Goal: Task Accomplishment & Management: Complete application form

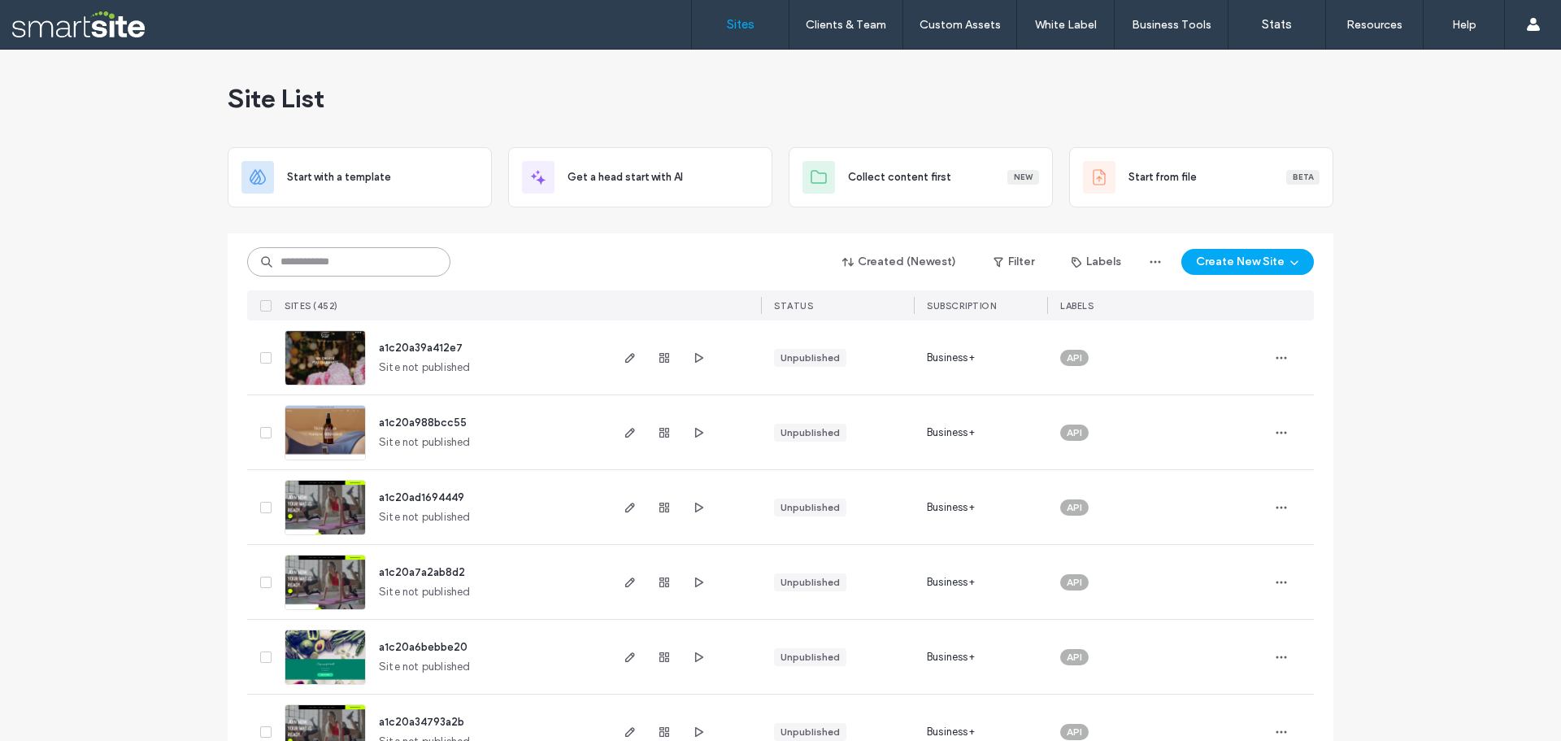
click at [371, 249] on input at bounding box center [348, 261] width 203 height 29
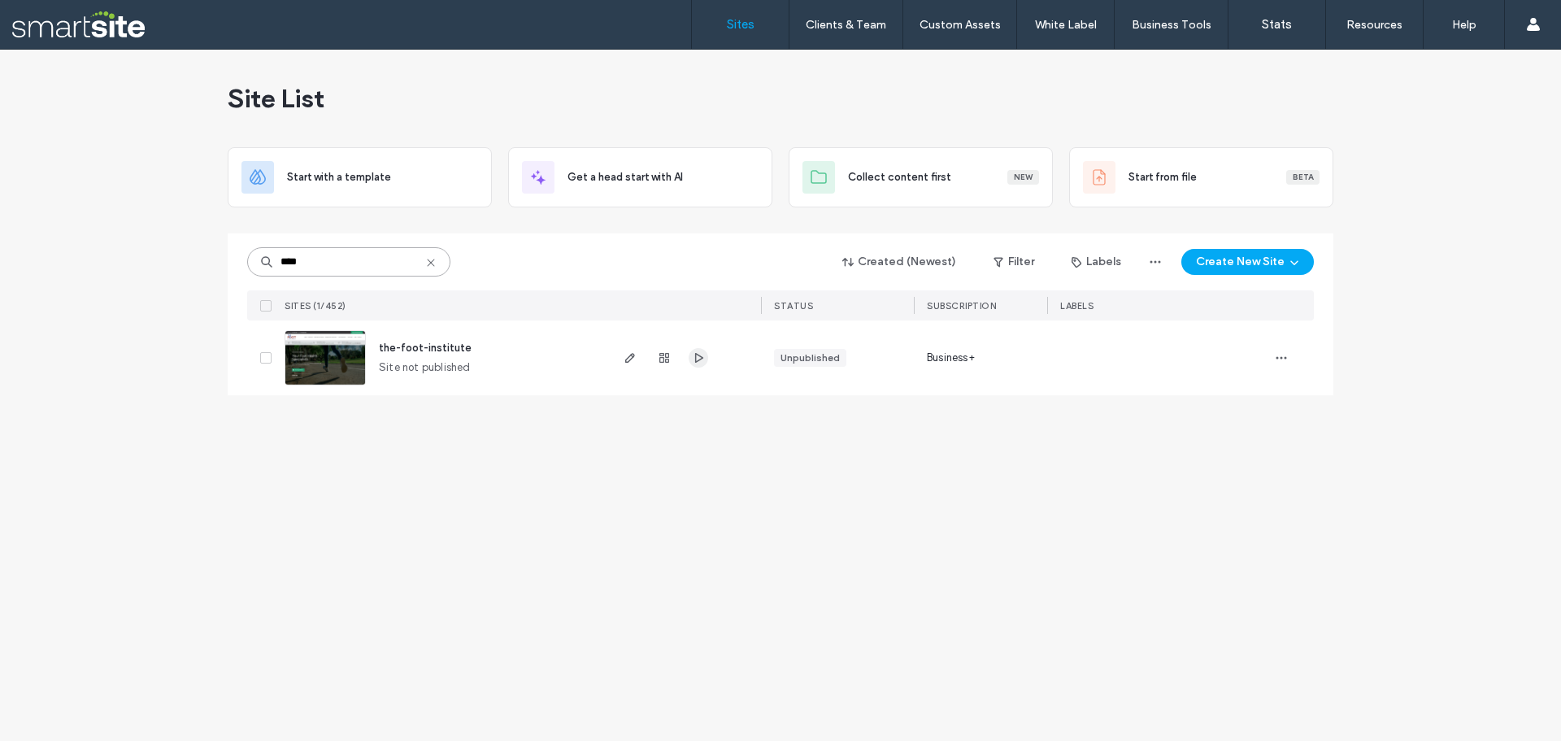
type input "****"
click at [691, 361] on span "button" at bounding box center [699, 358] width 20 height 20
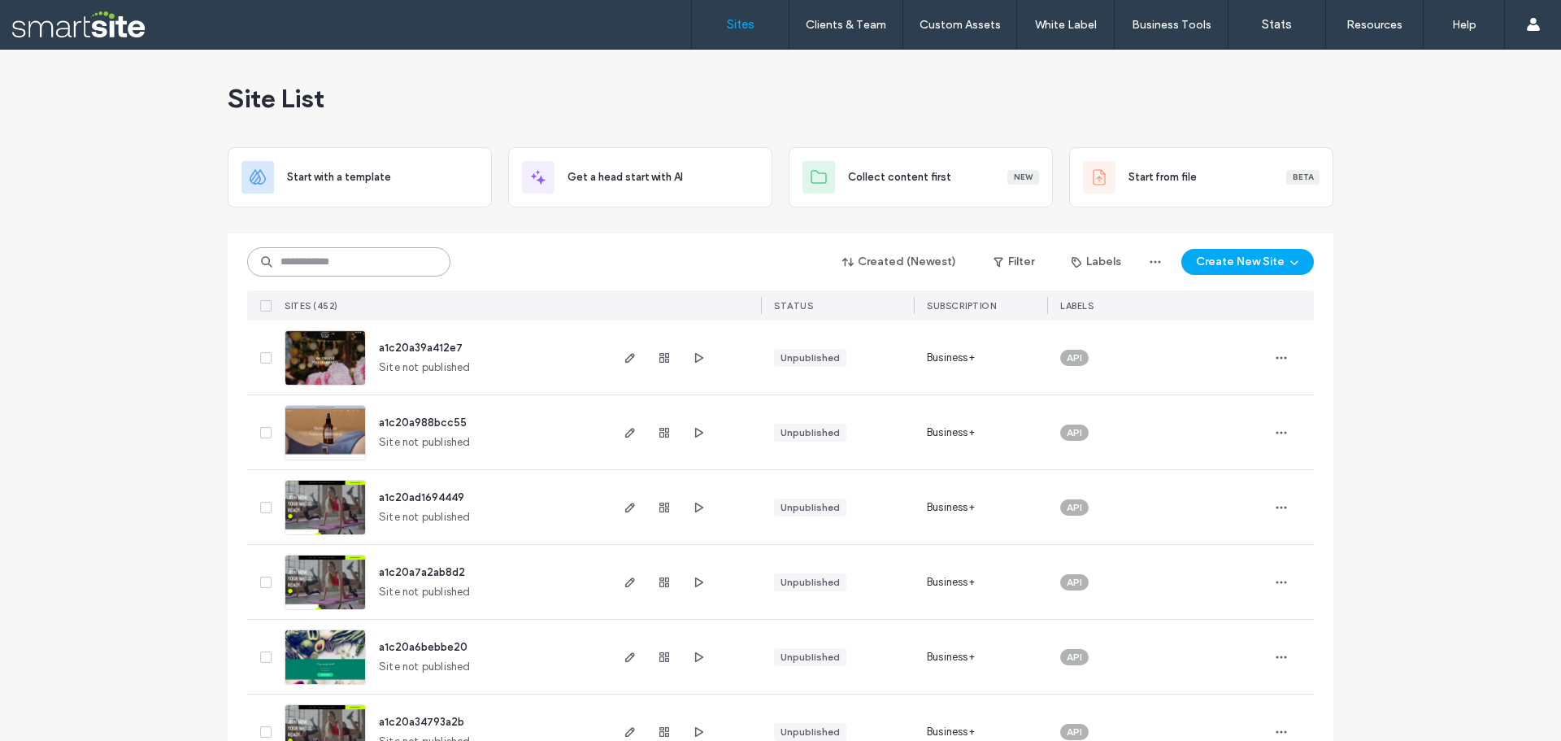
click at [317, 260] on input at bounding box center [348, 261] width 203 height 29
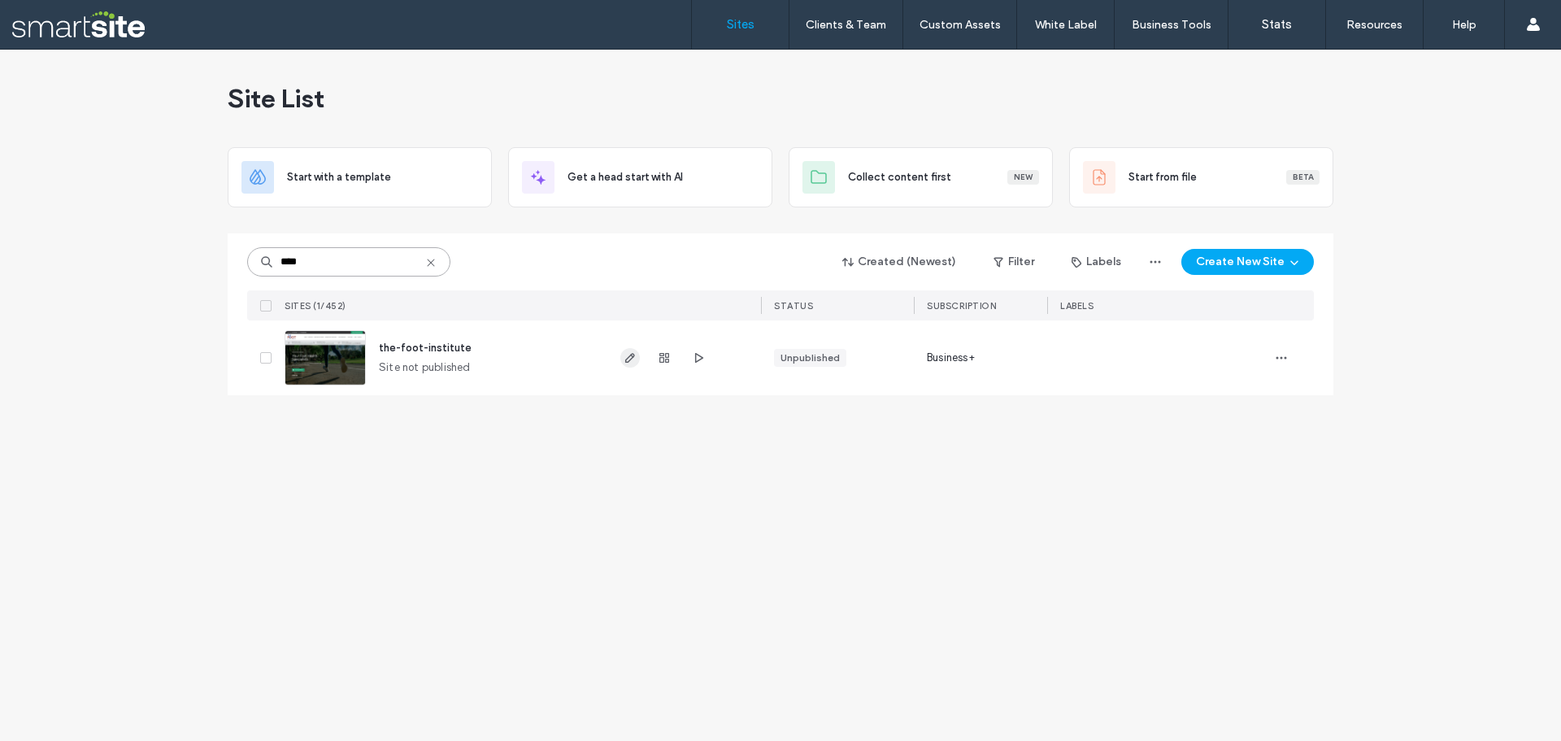
type input "****"
click at [631, 350] on span "button" at bounding box center [630, 358] width 20 height 20
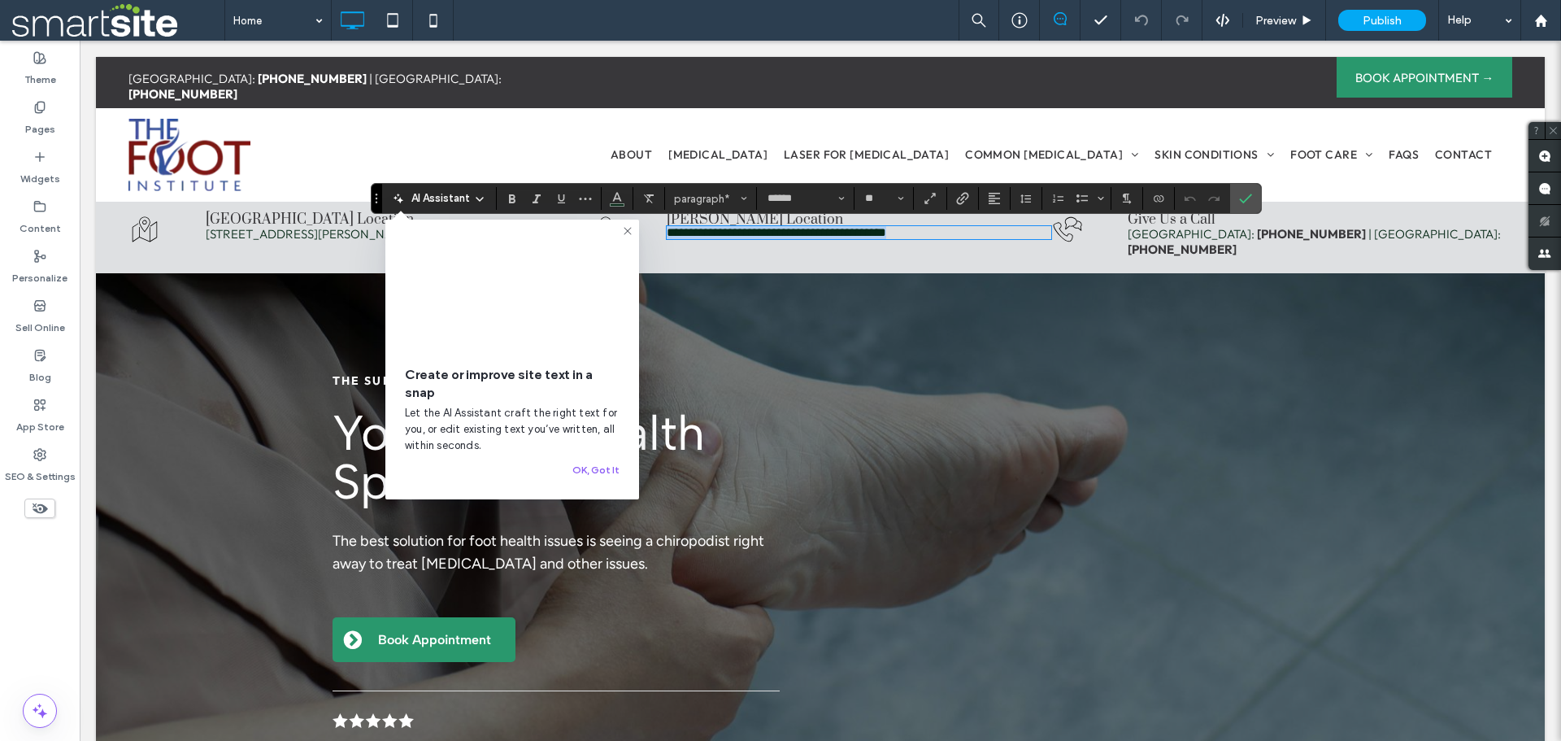
click at [787, 237] on span "**********" at bounding box center [777, 232] width 220 height 12
click at [1245, 193] on icon "Confirm" at bounding box center [1245, 198] width 13 height 13
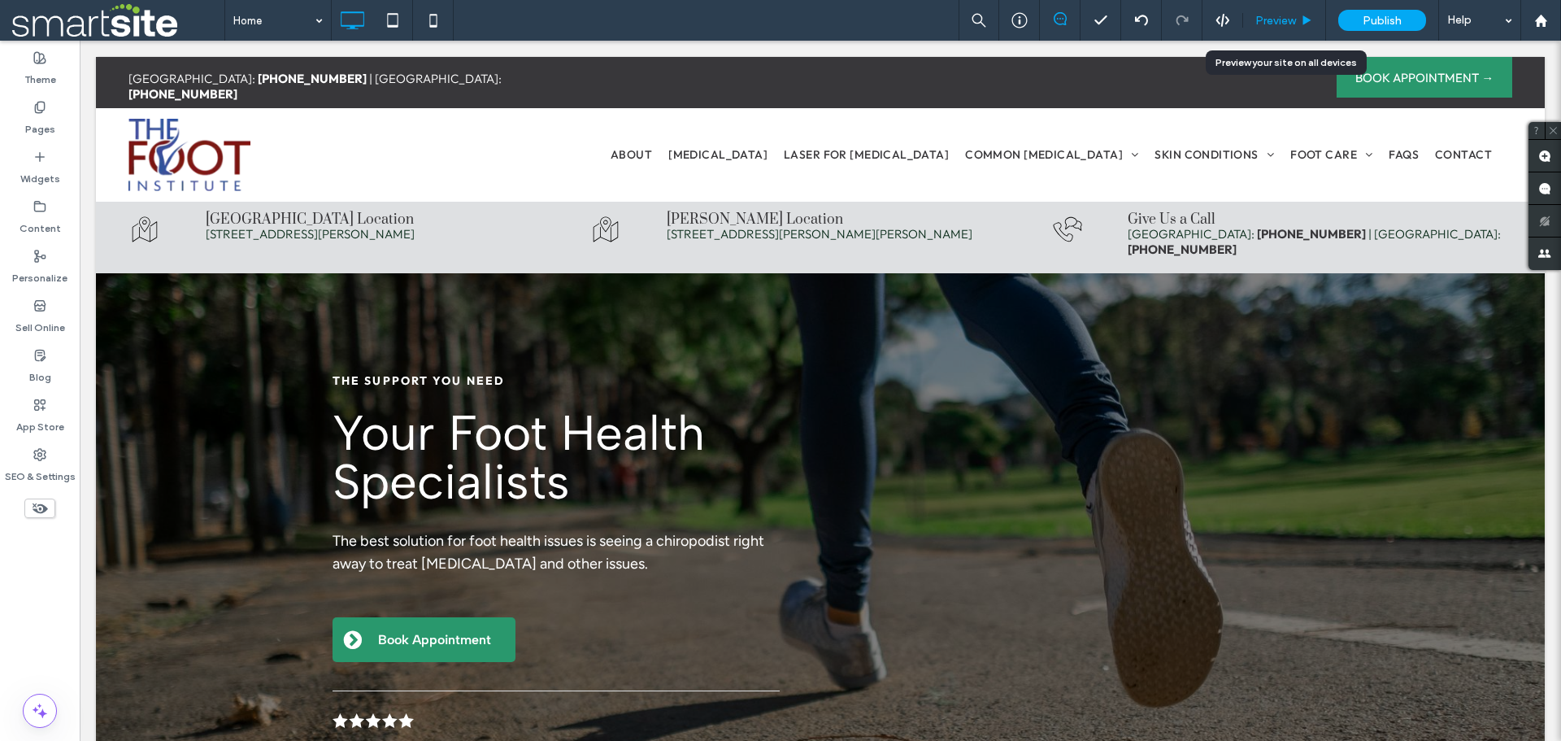
click at [1283, 20] on span "Preview" at bounding box center [1275, 21] width 41 height 14
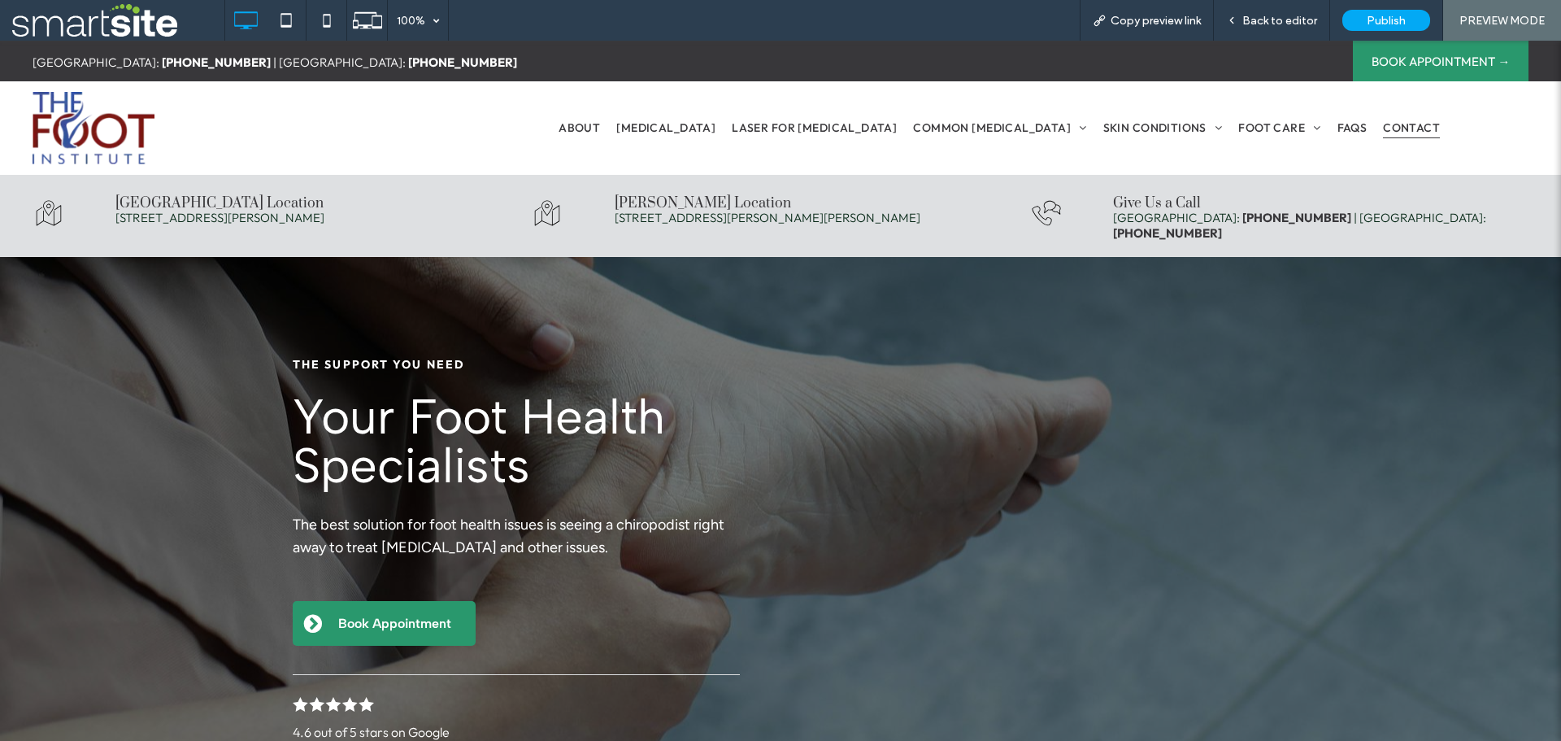
click at [1433, 128] on span "Contact" at bounding box center [1411, 127] width 57 height 22
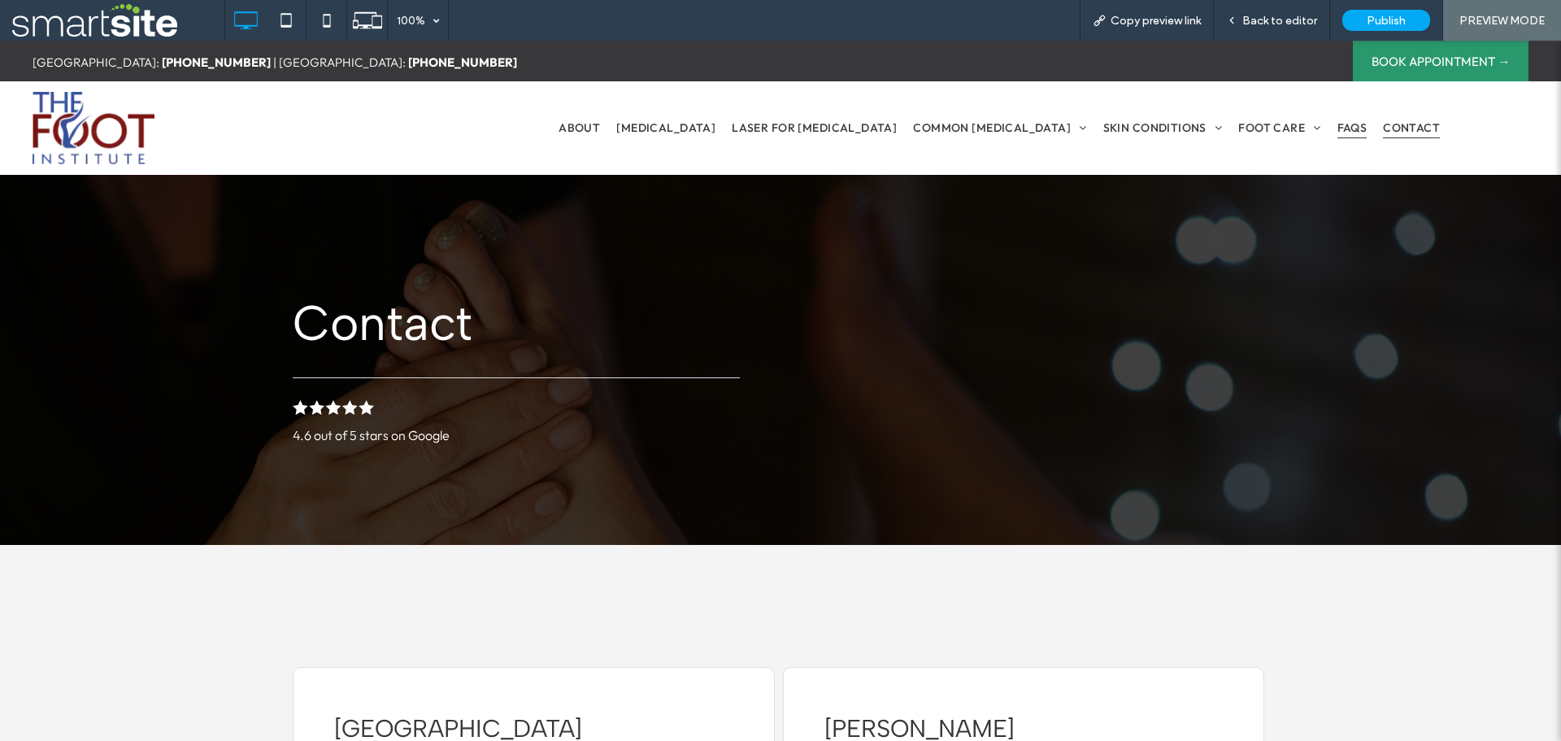
click at [1345, 128] on span "FAQs" at bounding box center [1353, 127] width 30 height 22
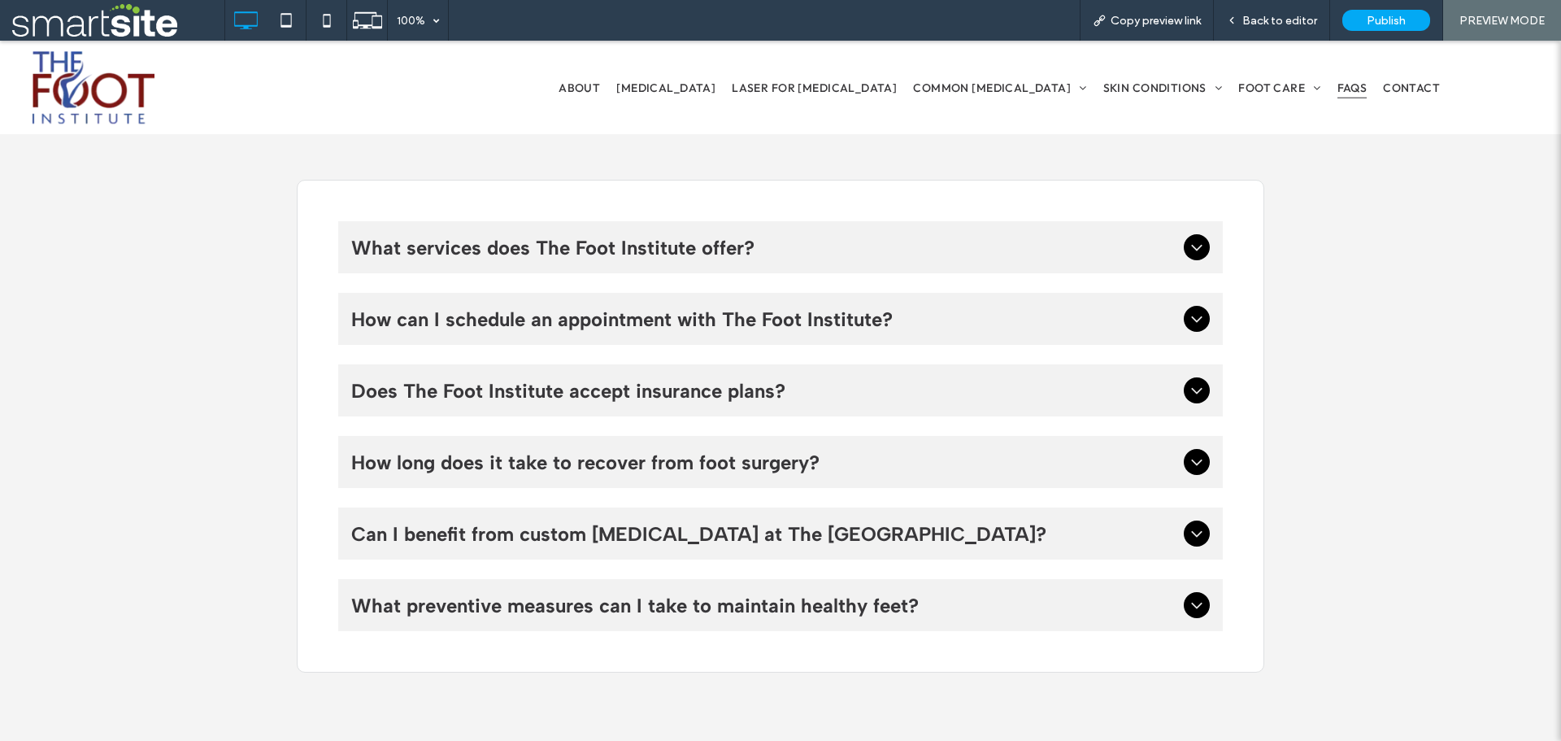
scroll to position [488, 0]
click at [585, 395] on span "Does The Foot Institute accept insurance plans?" at bounding box center [764, 390] width 826 height 24
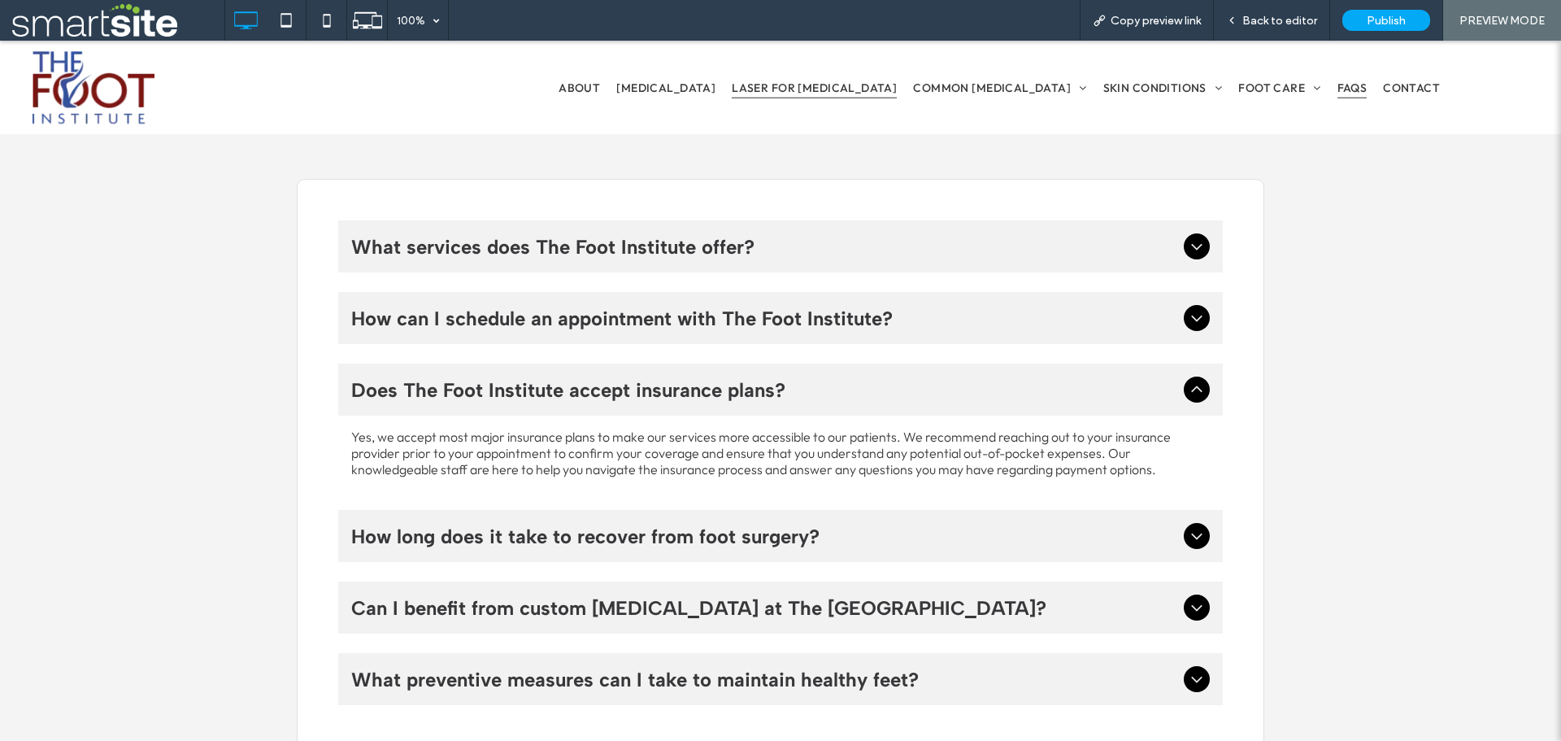
click at [819, 85] on span "Laser for [MEDICAL_DATA]" at bounding box center [814, 87] width 165 height 22
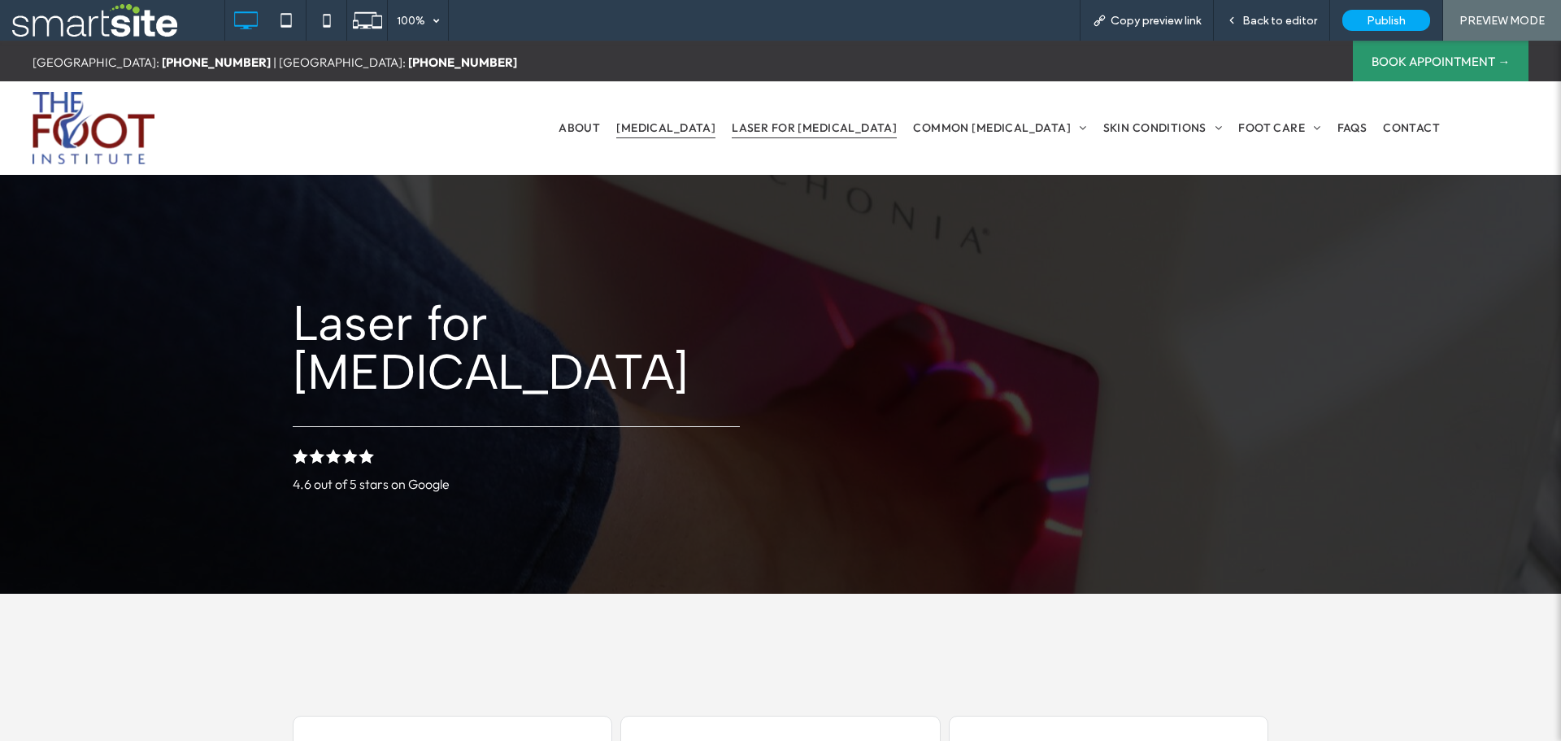
click at [683, 124] on span "[MEDICAL_DATA]" at bounding box center [665, 127] width 99 height 22
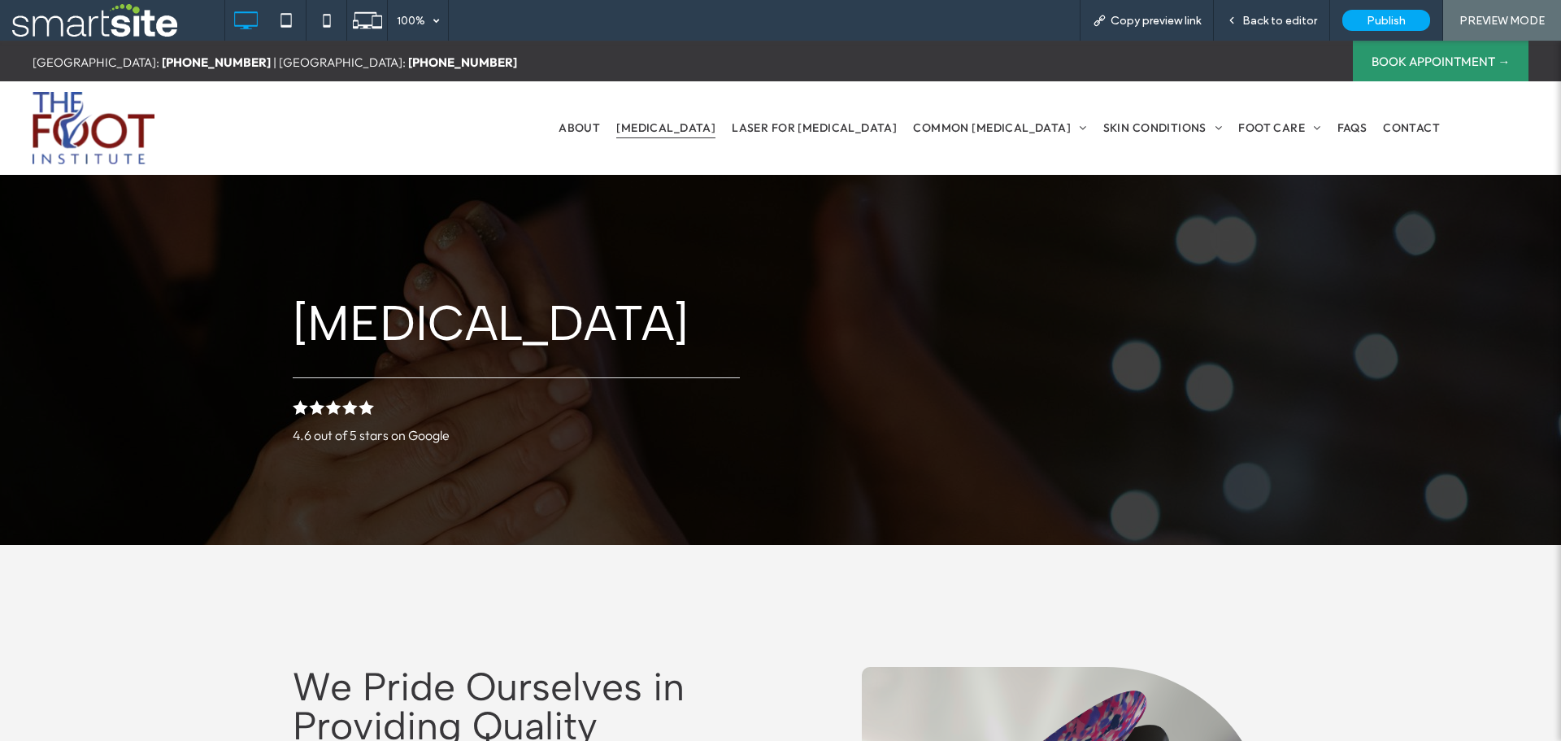
scroll to position [488, 0]
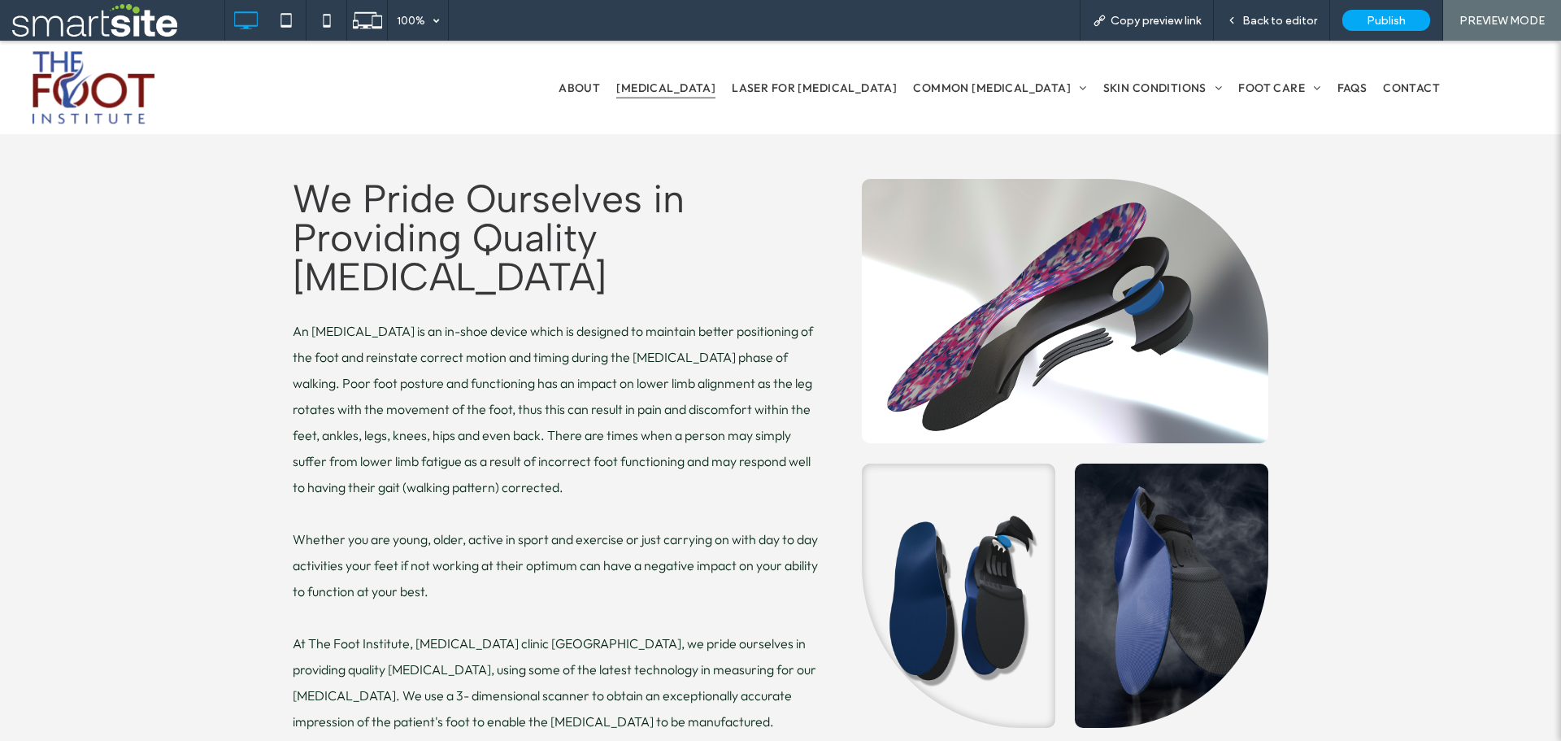
click at [0, 41] on div "[GEOGRAPHIC_DATA]: [PHONE_NUMBER] | [GEOGRAPHIC_DATA]: [PHONE_NUMBER] Click To …" at bounding box center [0, 41] width 0 height 0
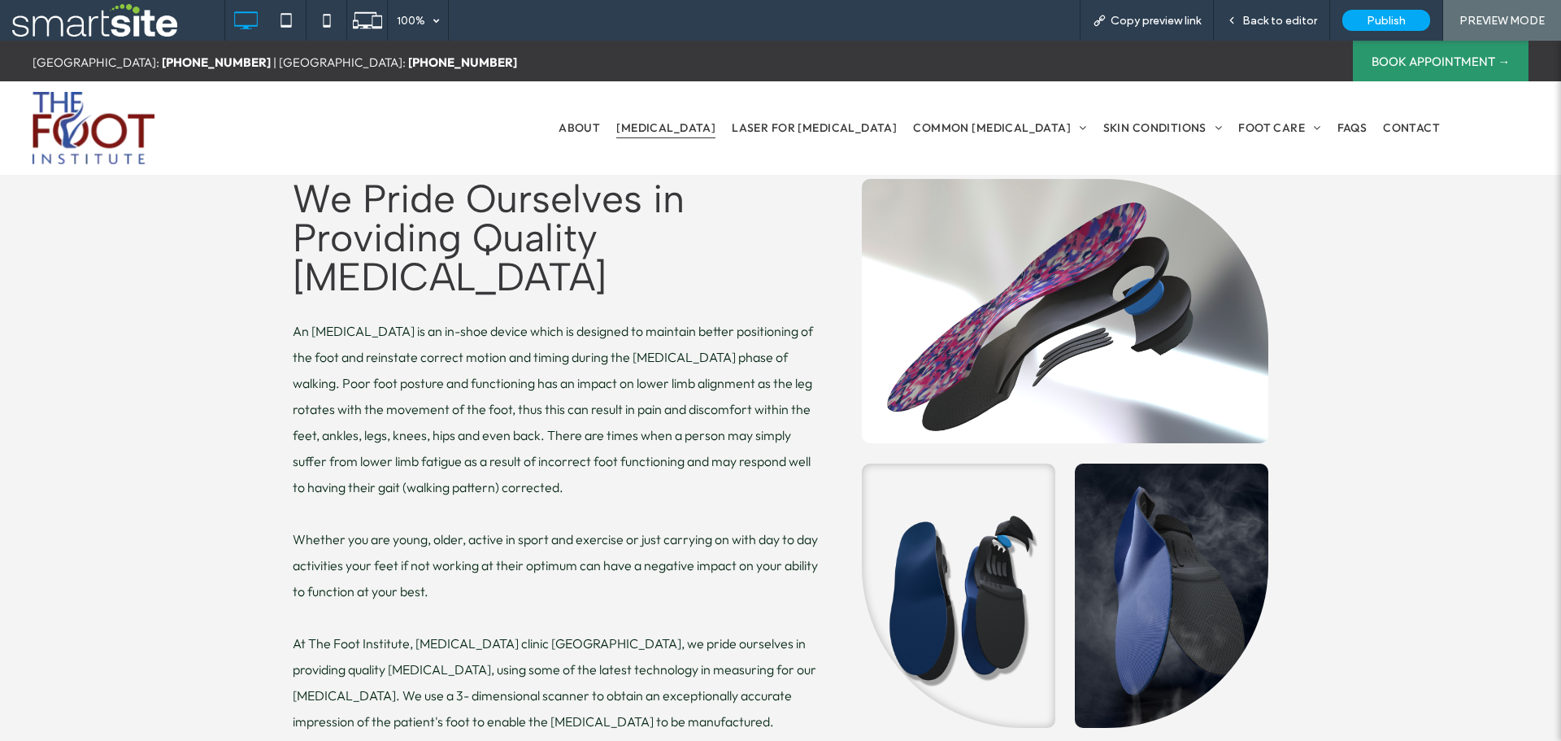
click at [119, 122] on img at bounding box center [94, 128] width 122 height 72
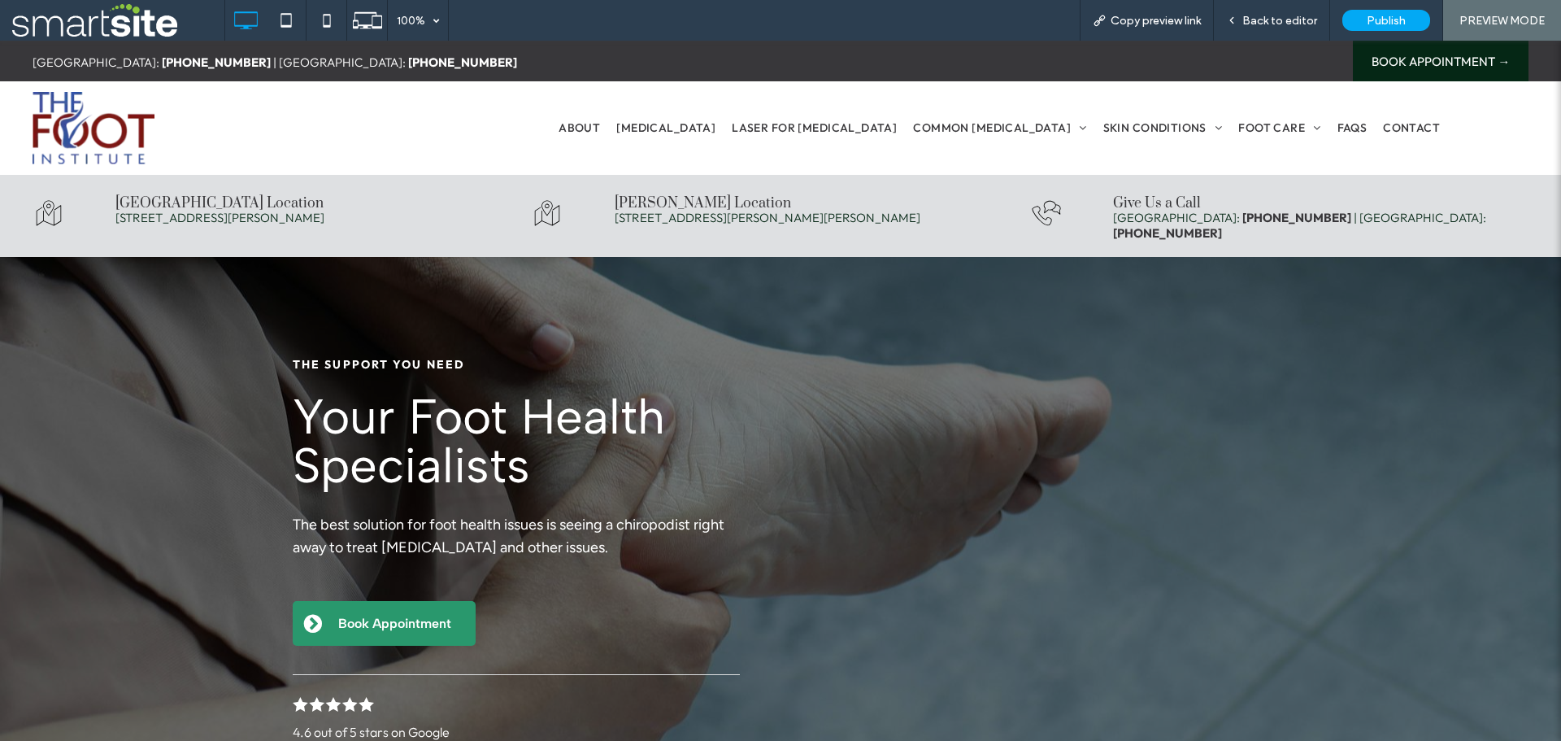
click at [1499, 60] on link "BOOK APPOINTMENT →" at bounding box center [1441, 61] width 176 height 41
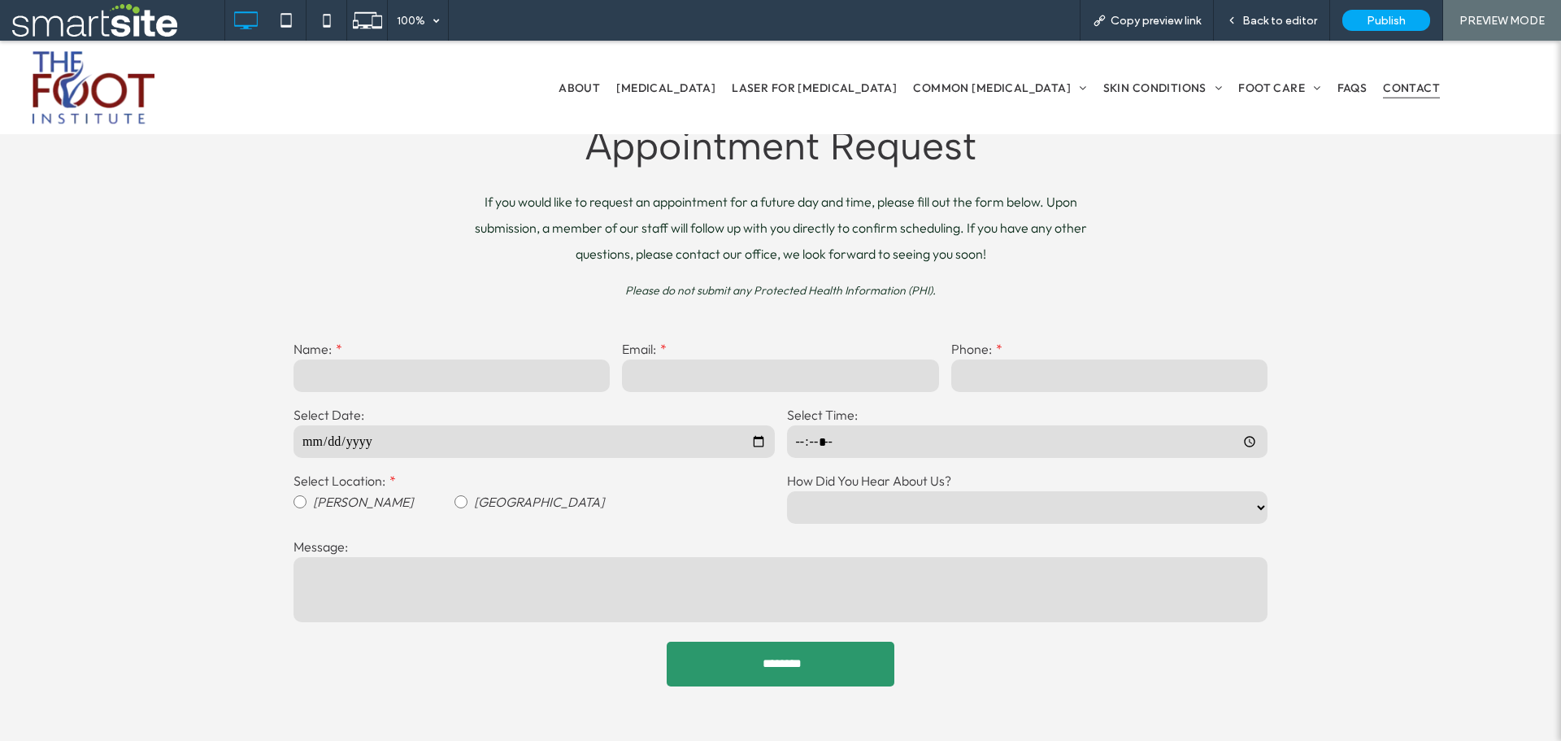
scroll to position [1545, 0]
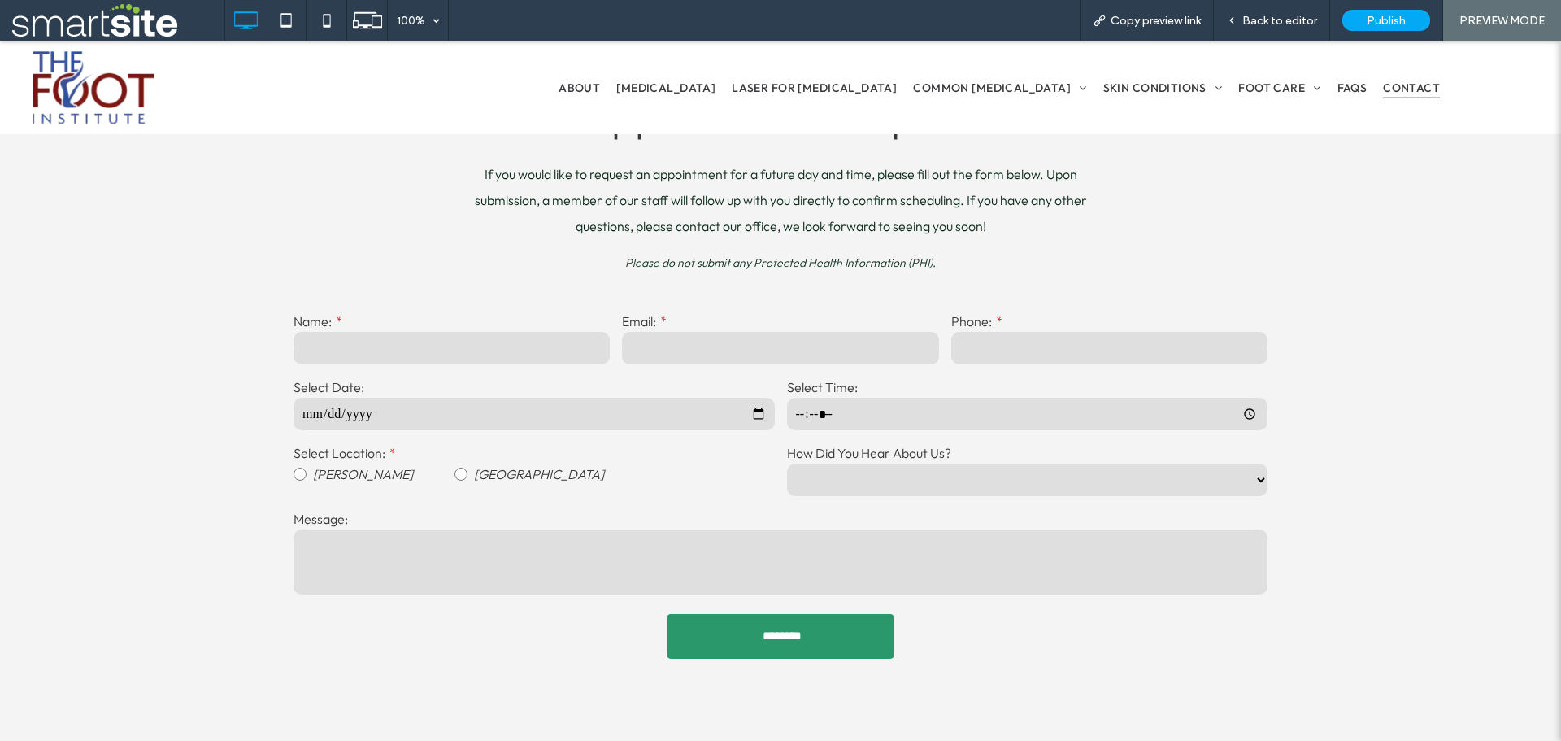
click at [877, 421] on input "time" at bounding box center [1027, 414] width 481 height 33
click at [508, 450] on label "Select Location:" at bounding box center [534, 453] width 481 height 16
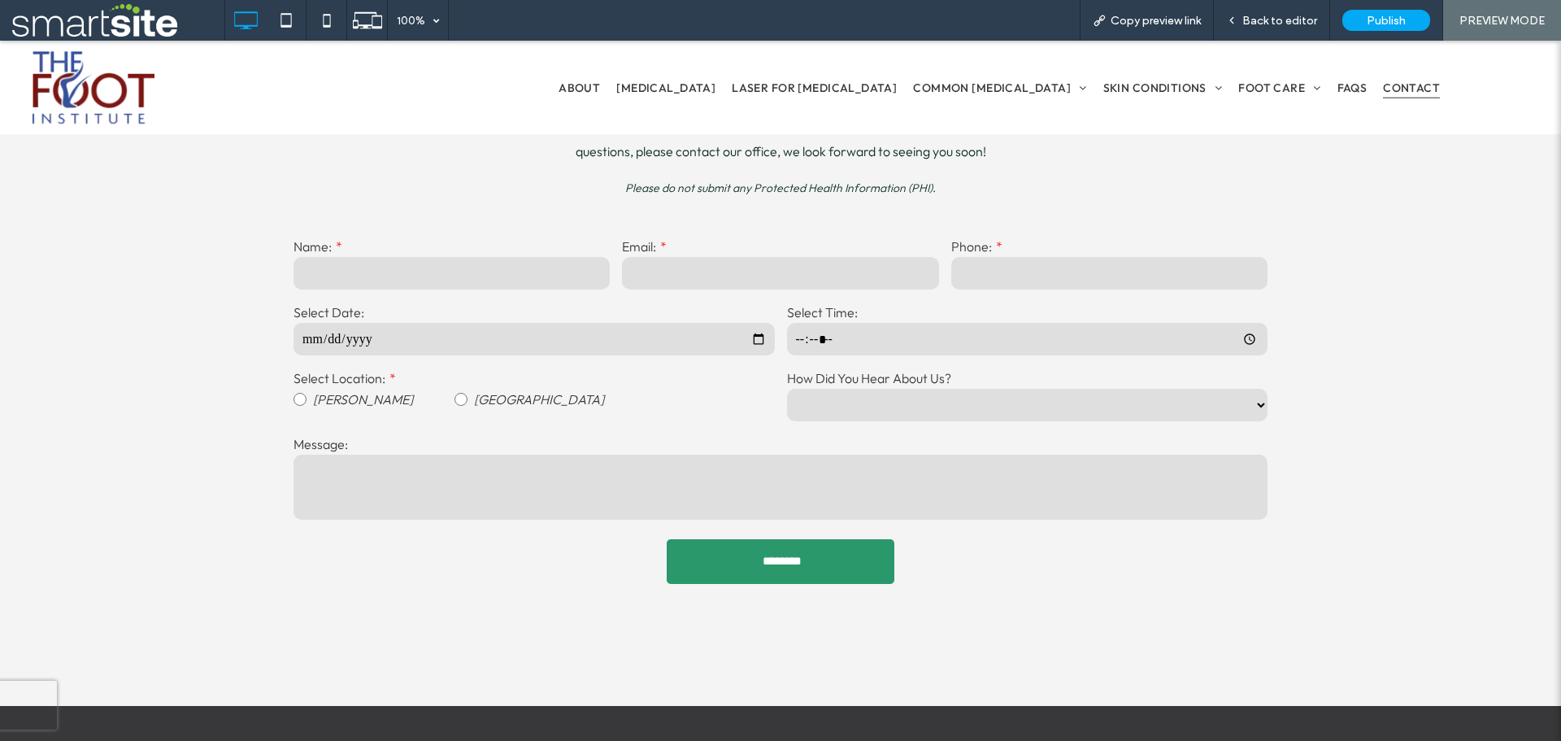
scroll to position [1626, 0]
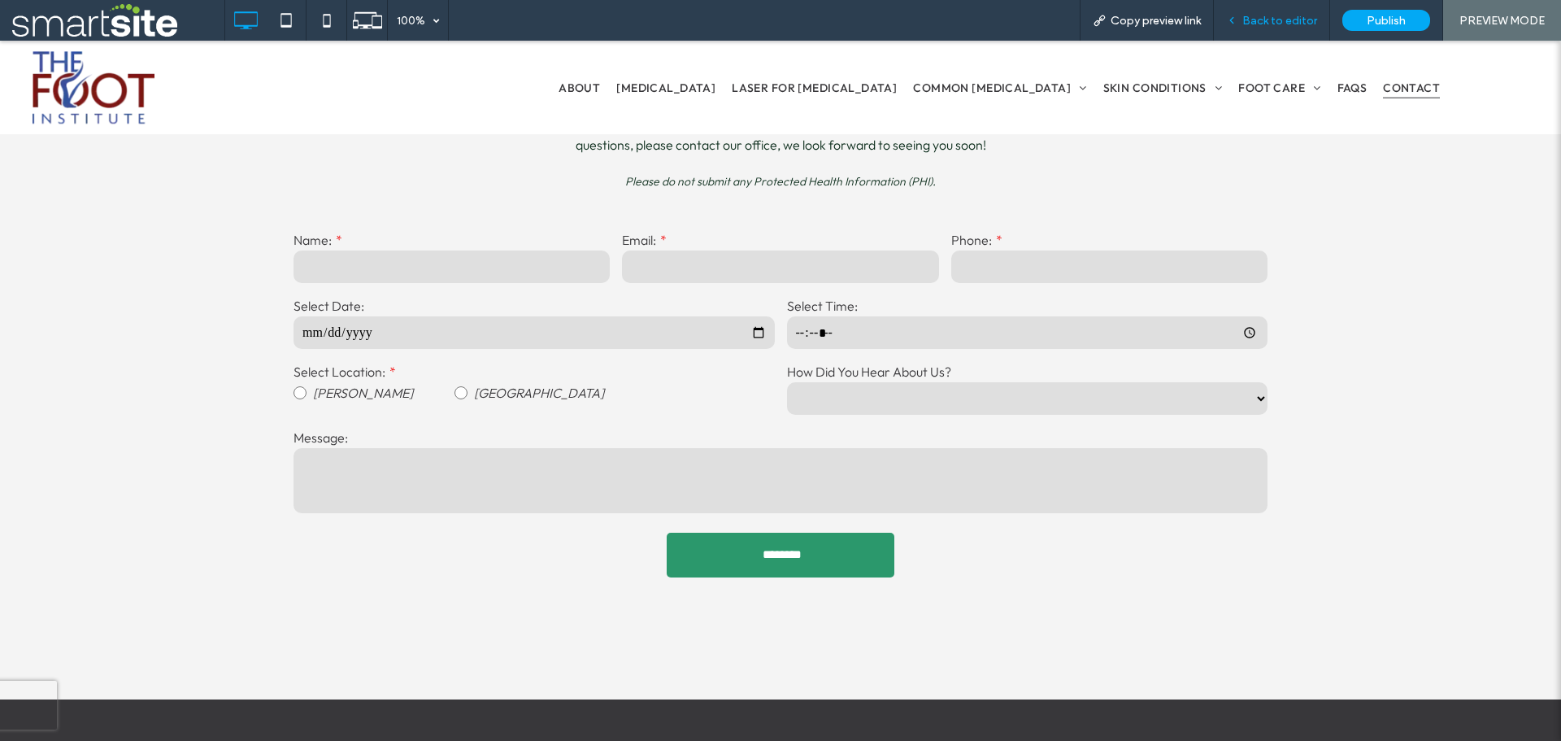
click at [1285, 15] on span "Back to editor" at bounding box center [1279, 21] width 75 height 14
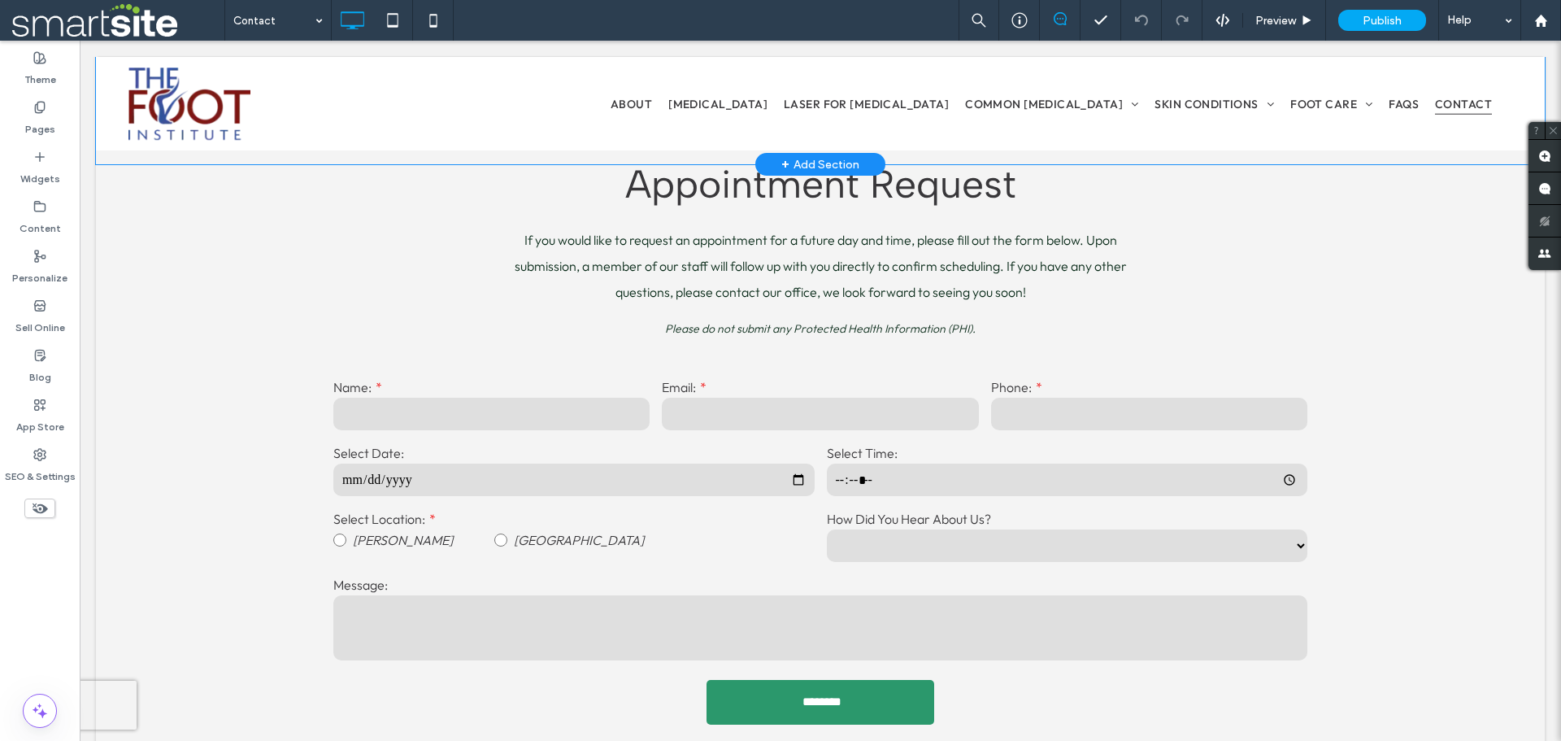
scroll to position [1591, 0]
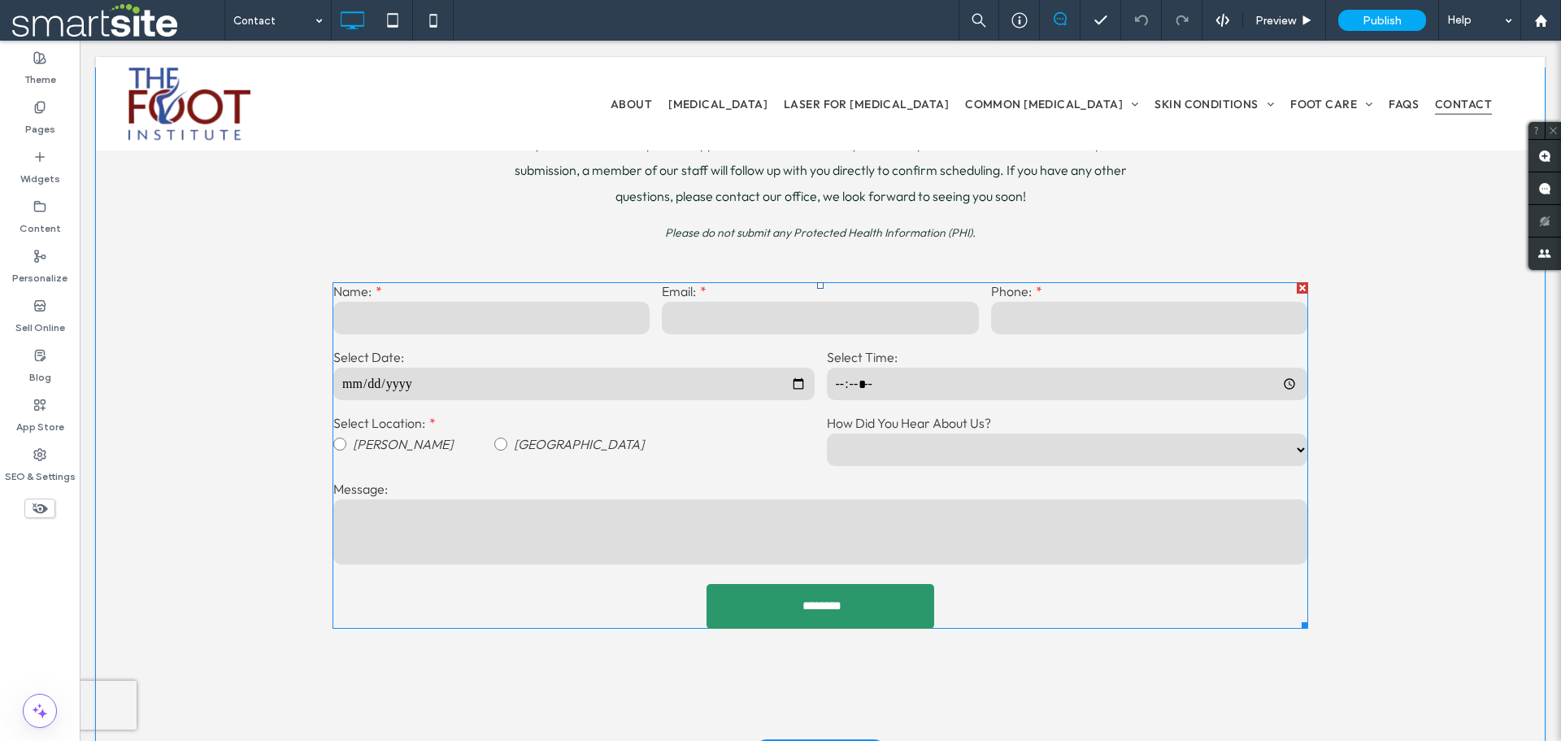
click at [430, 457] on label "[PERSON_NAME]" at bounding box center [413, 444] width 161 height 26
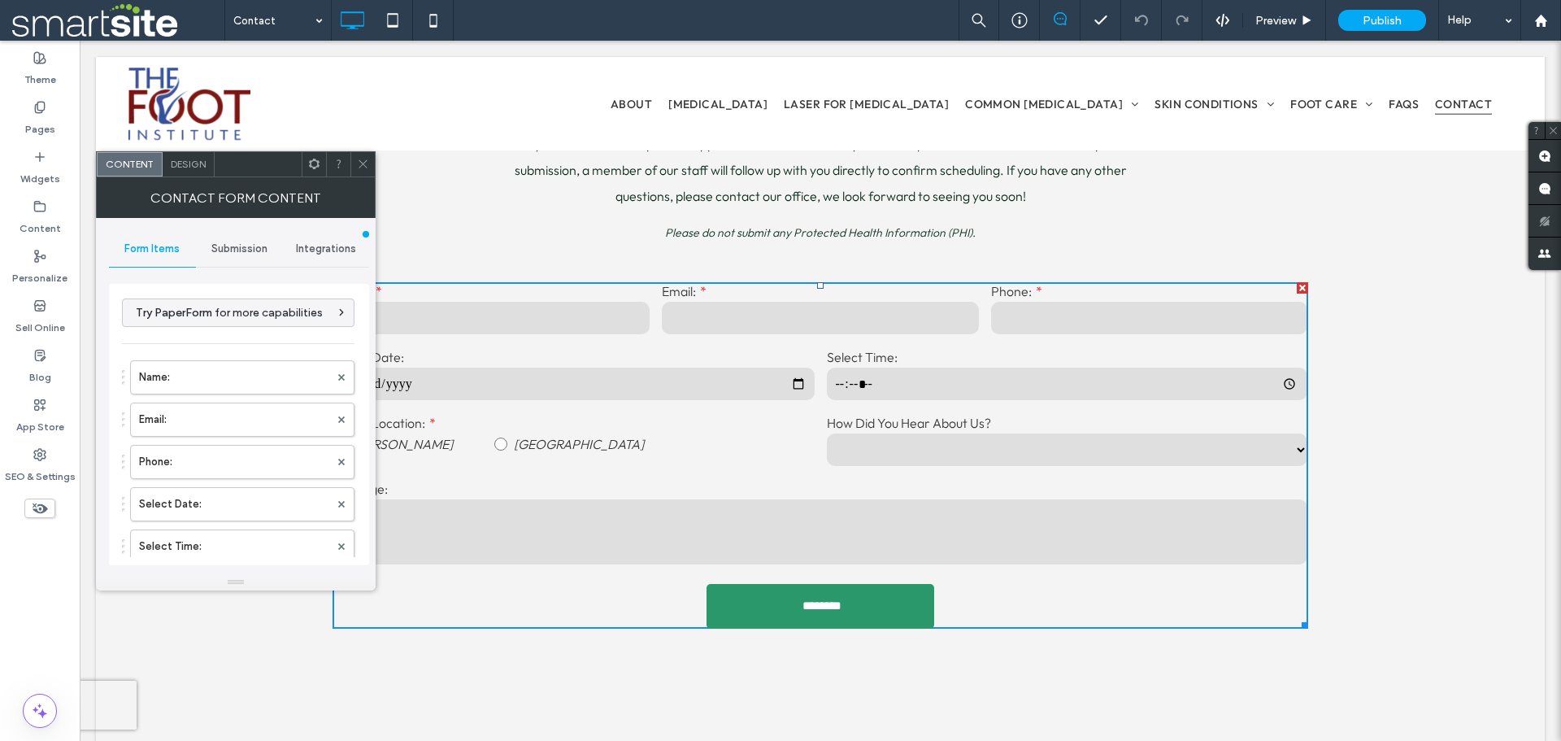
type input "********"
type input "**********"
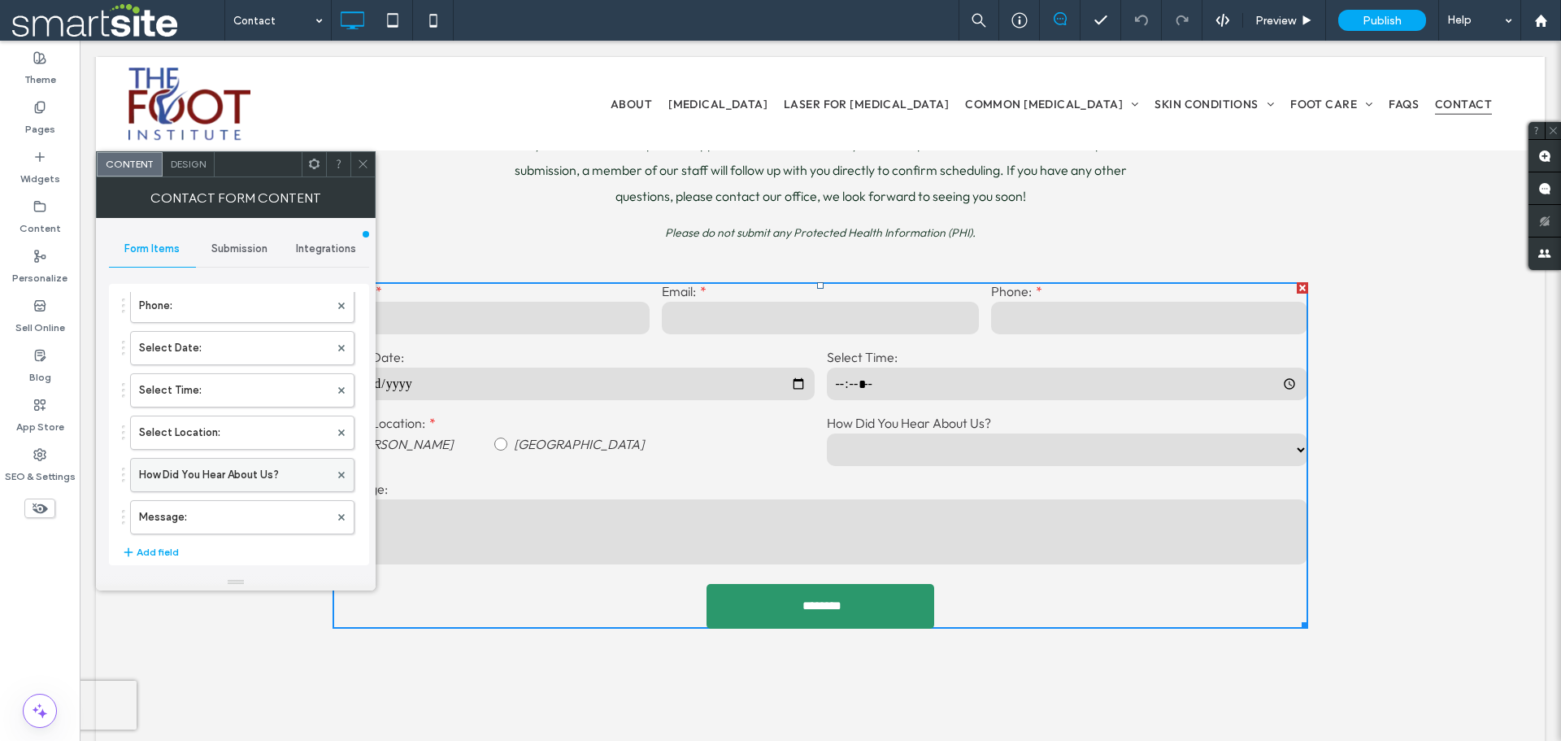
scroll to position [163, 0]
click at [183, 429] on label "Select Location:" at bounding box center [234, 426] width 190 height 33
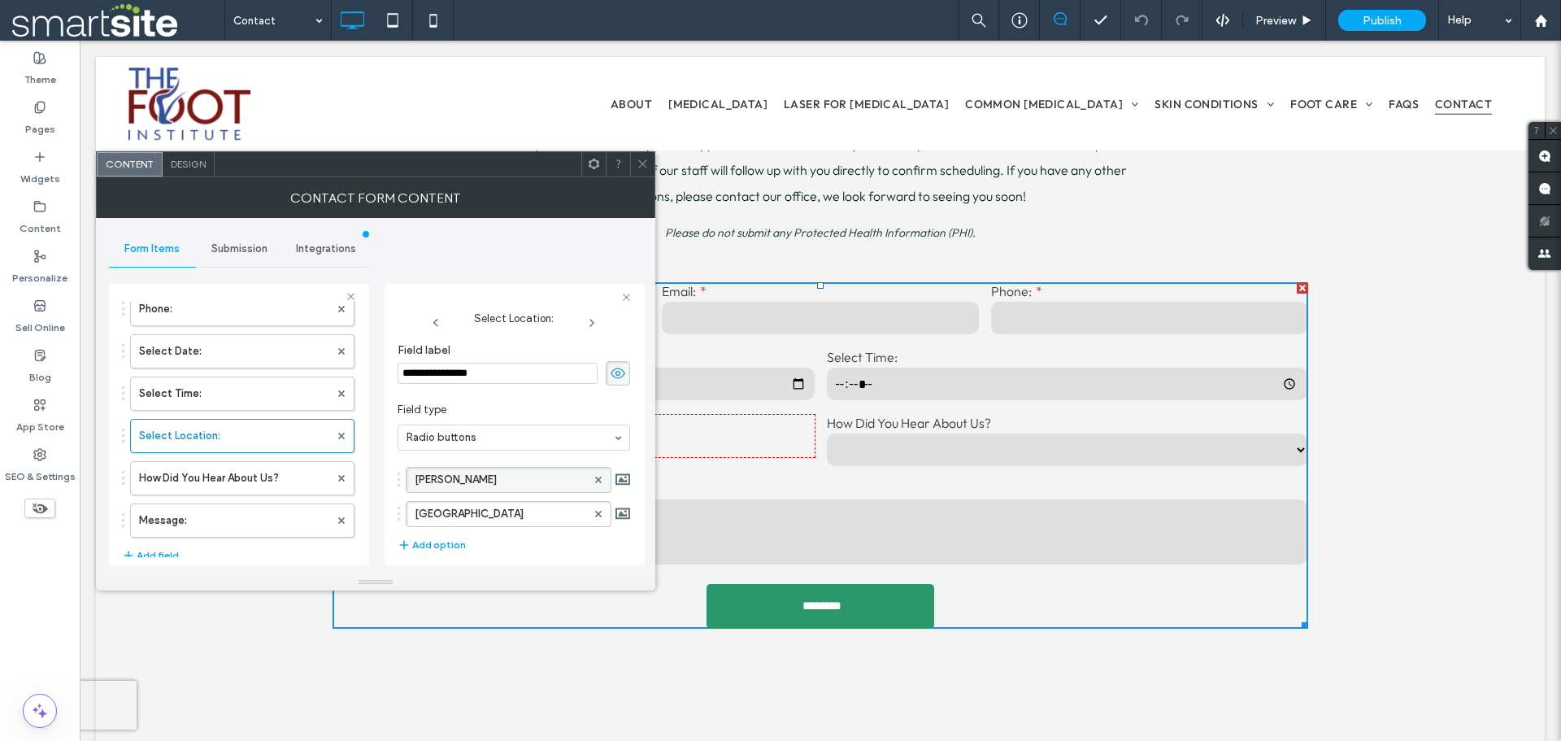
click at [493, 481] on label "[PERSON_NAME]" at bounding box center [501, 480] width 172 height 24
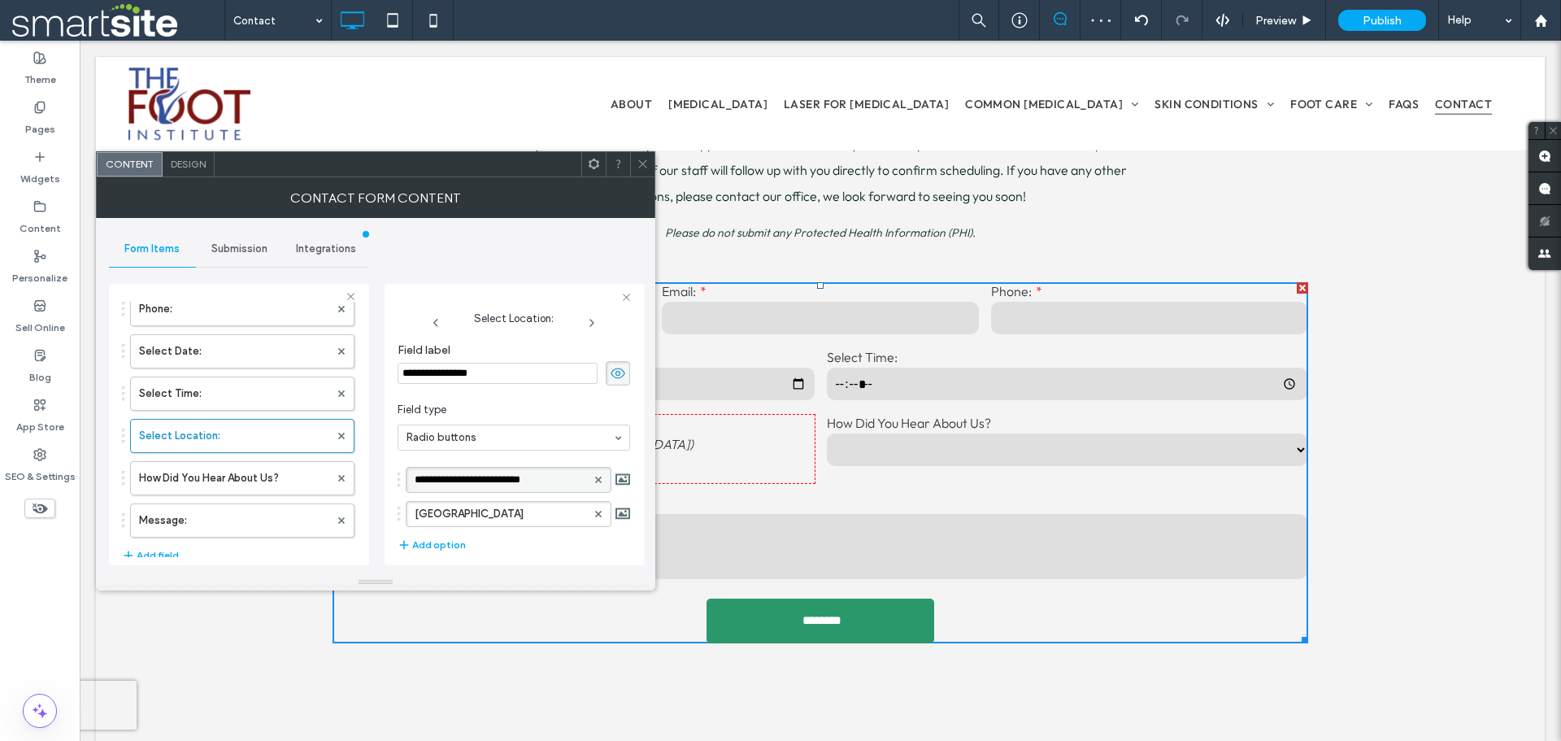
type input "**********"
click at [510, 515] on label "[GEOGRAPHIC_DATA]" at bounding box center [501, 514] width 172 height 24
type input "**********"
click at [644, 162] on icon at bounding box center [643, 164] width 12 height 12
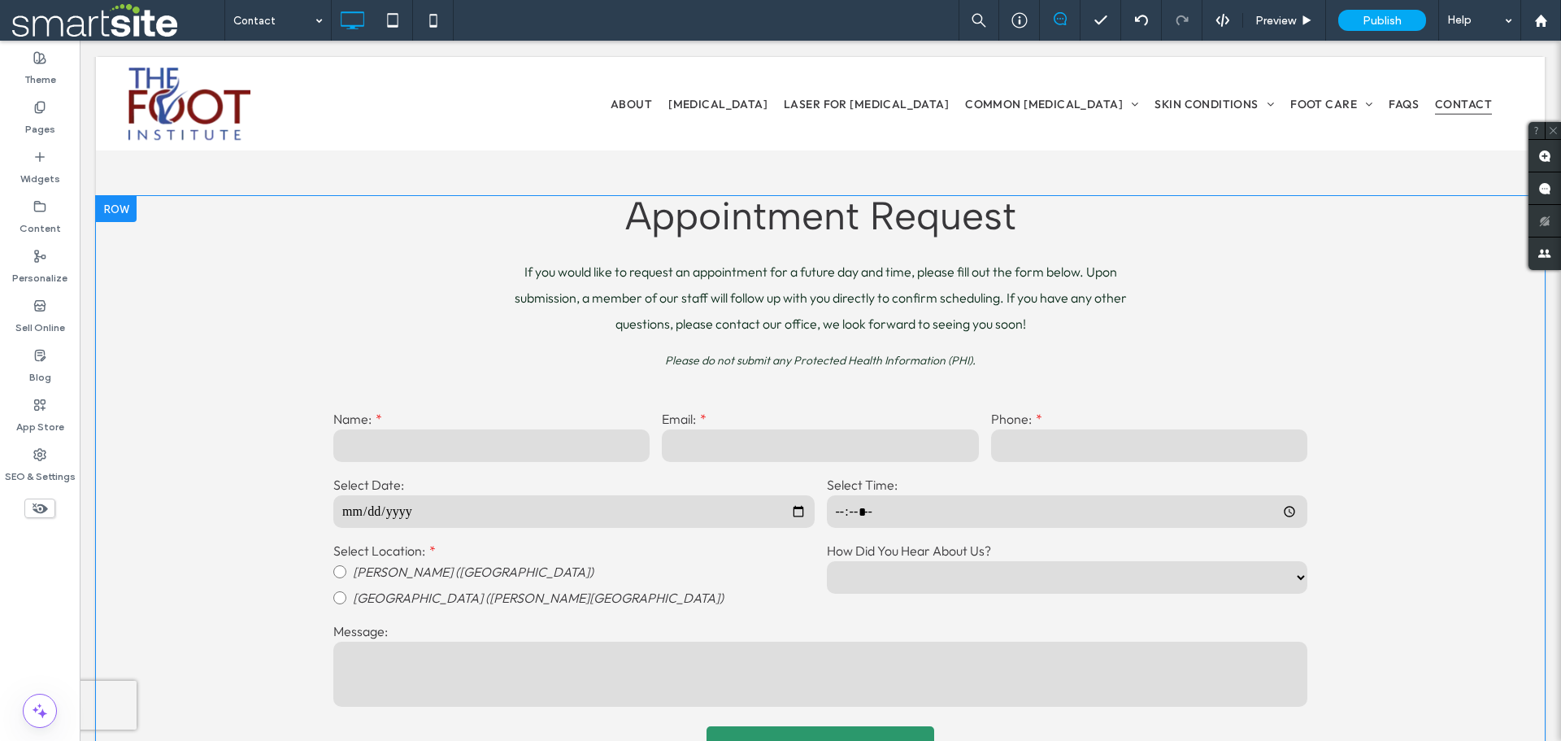
scroll to position [1545, 0]
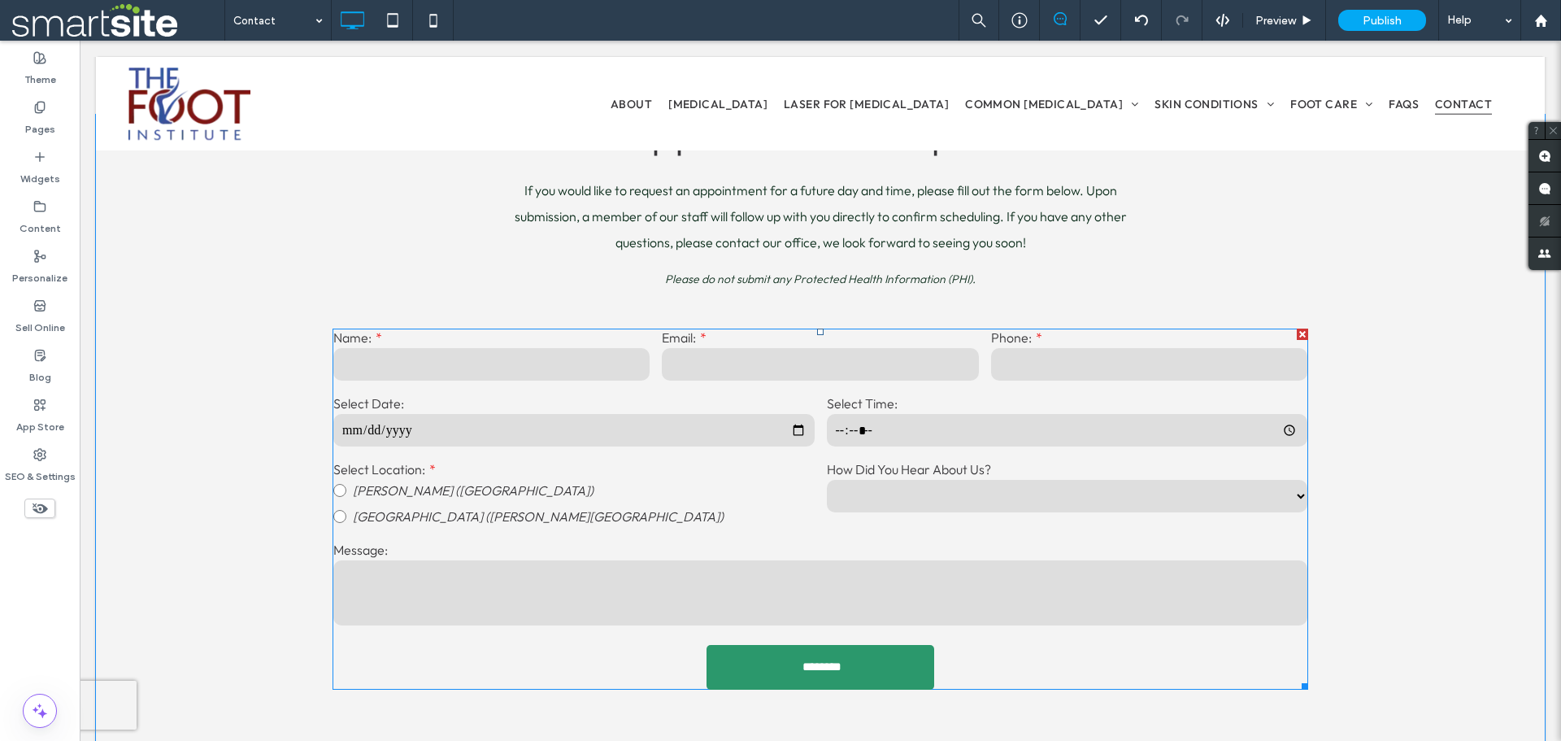
click at [491, 459] on div "Select Location: [GEOGRAPHIC_DATA] ([GEOGRAPHIC_DATA]) [GEOGRAPHIC_DATA] ([PERS…" at bounding box center [575, 495] width 494 height 80
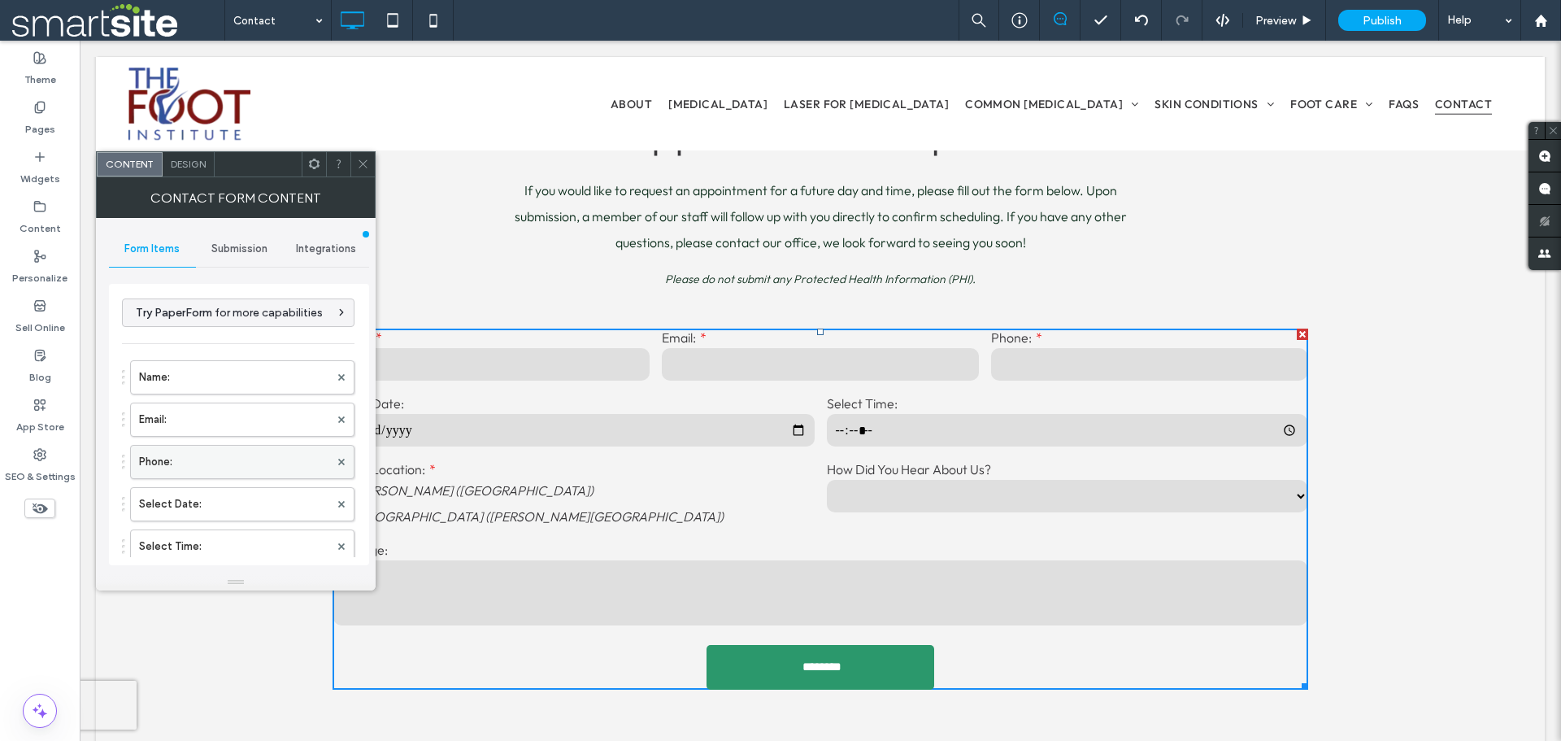
scroll to position [81, 0]
click at [264, 424] on label "Select Date:" at bounding box center [234, 423] width 190 height 33
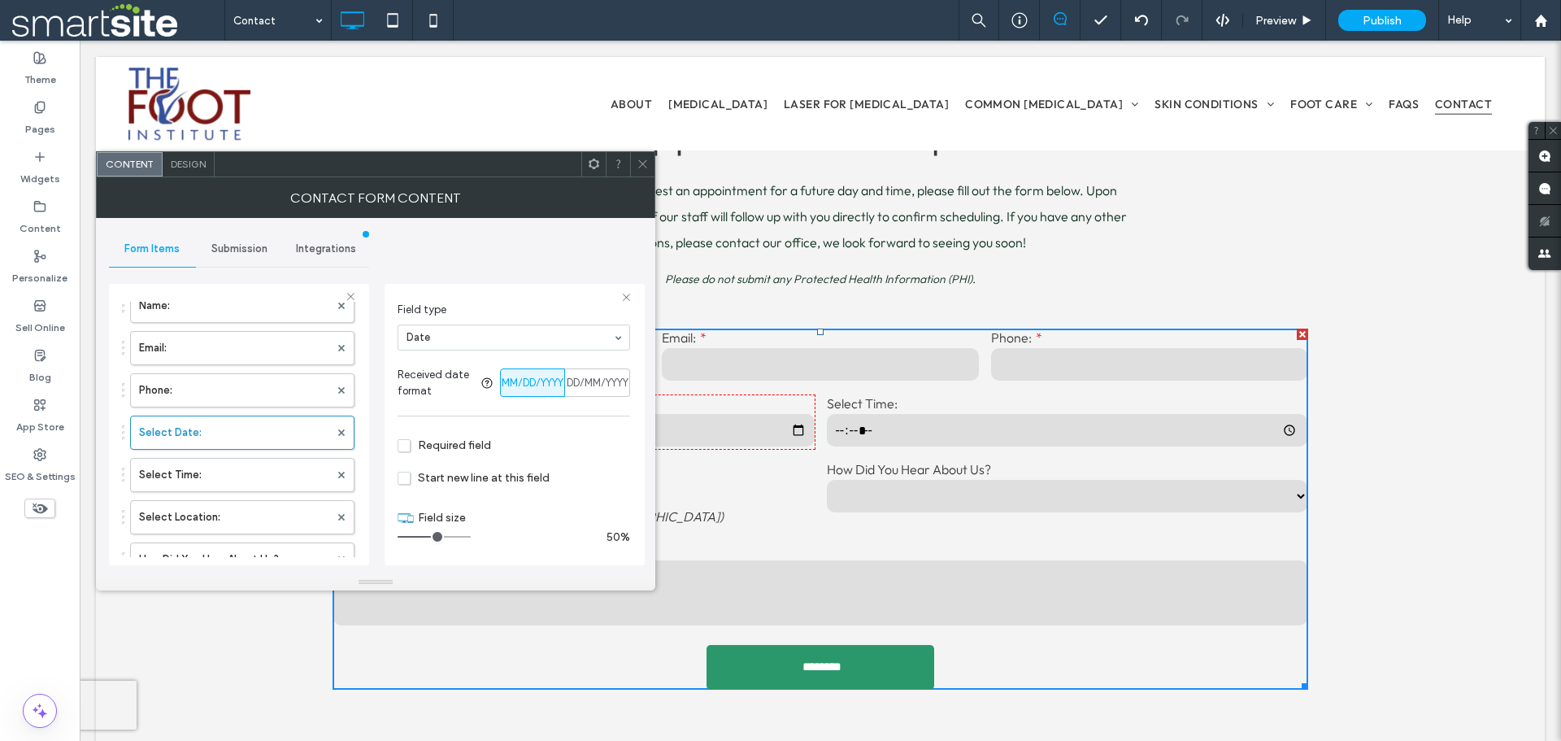
scroll to position [0, 0]
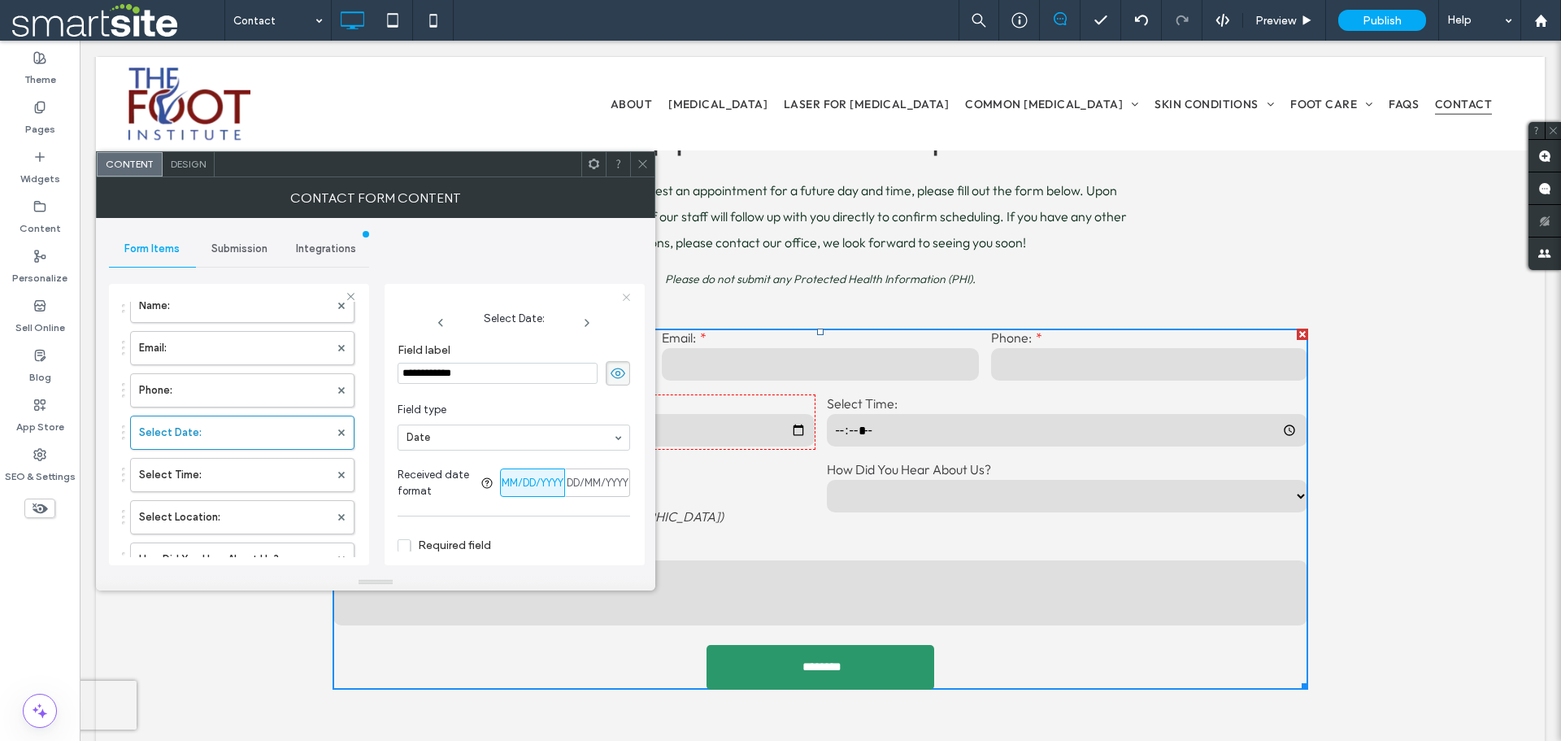
click at [622, 297] on icon at bounding box center [626, 297] width 11 height 11
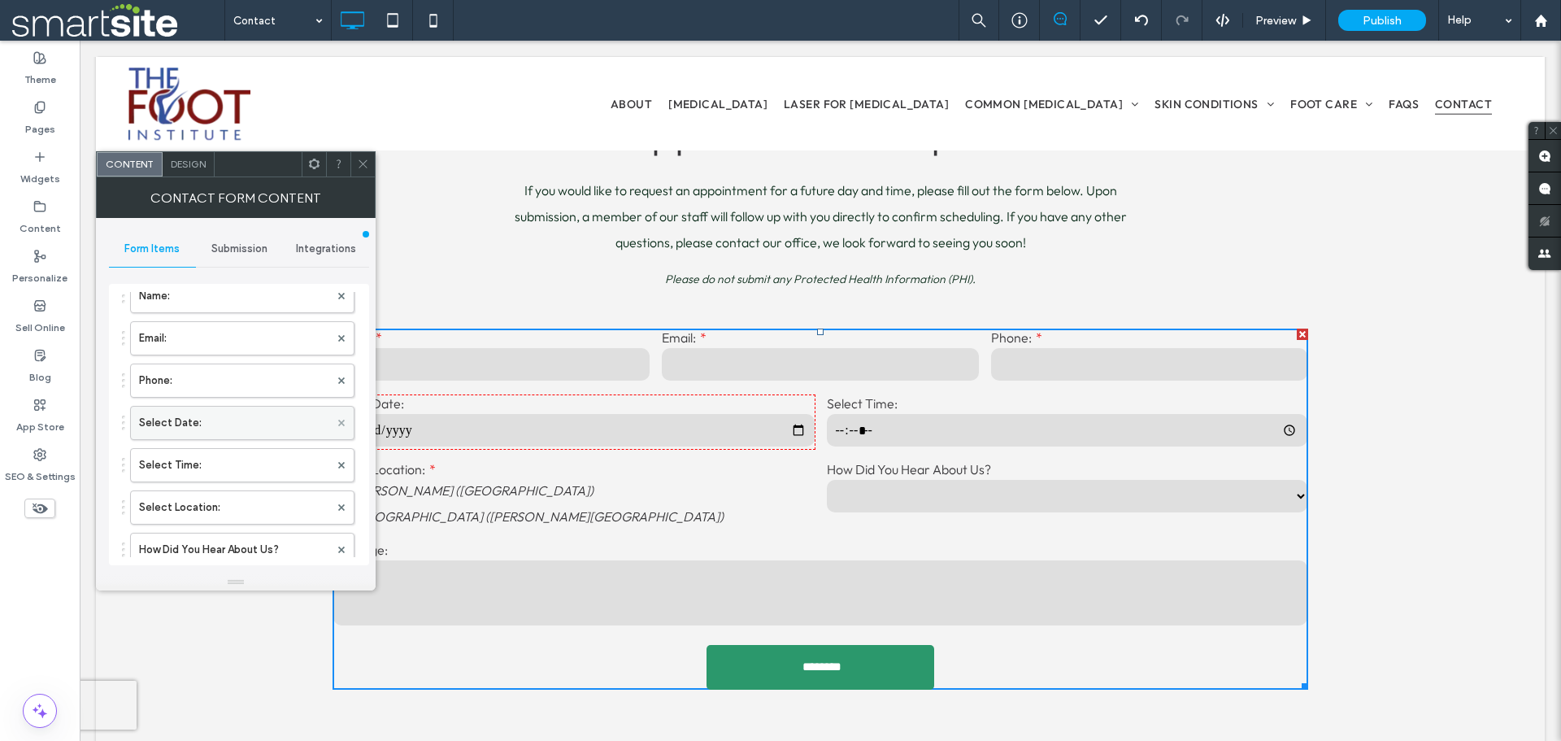
click at [338, 422] on use at bounding box center [341, 422] width 7 height 7
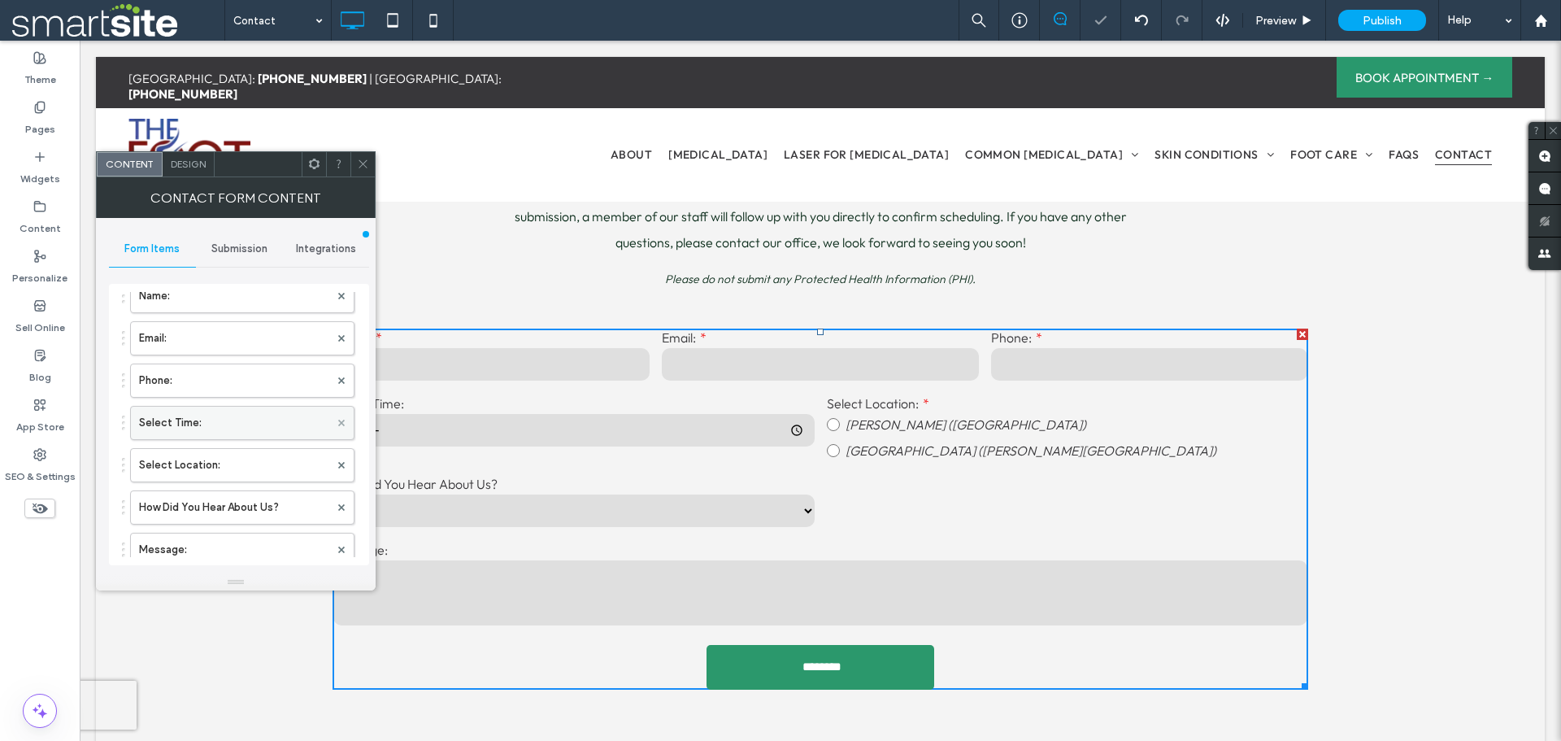
click at [338, 422] on use at bounding box center [341, 422] width 7 height 7
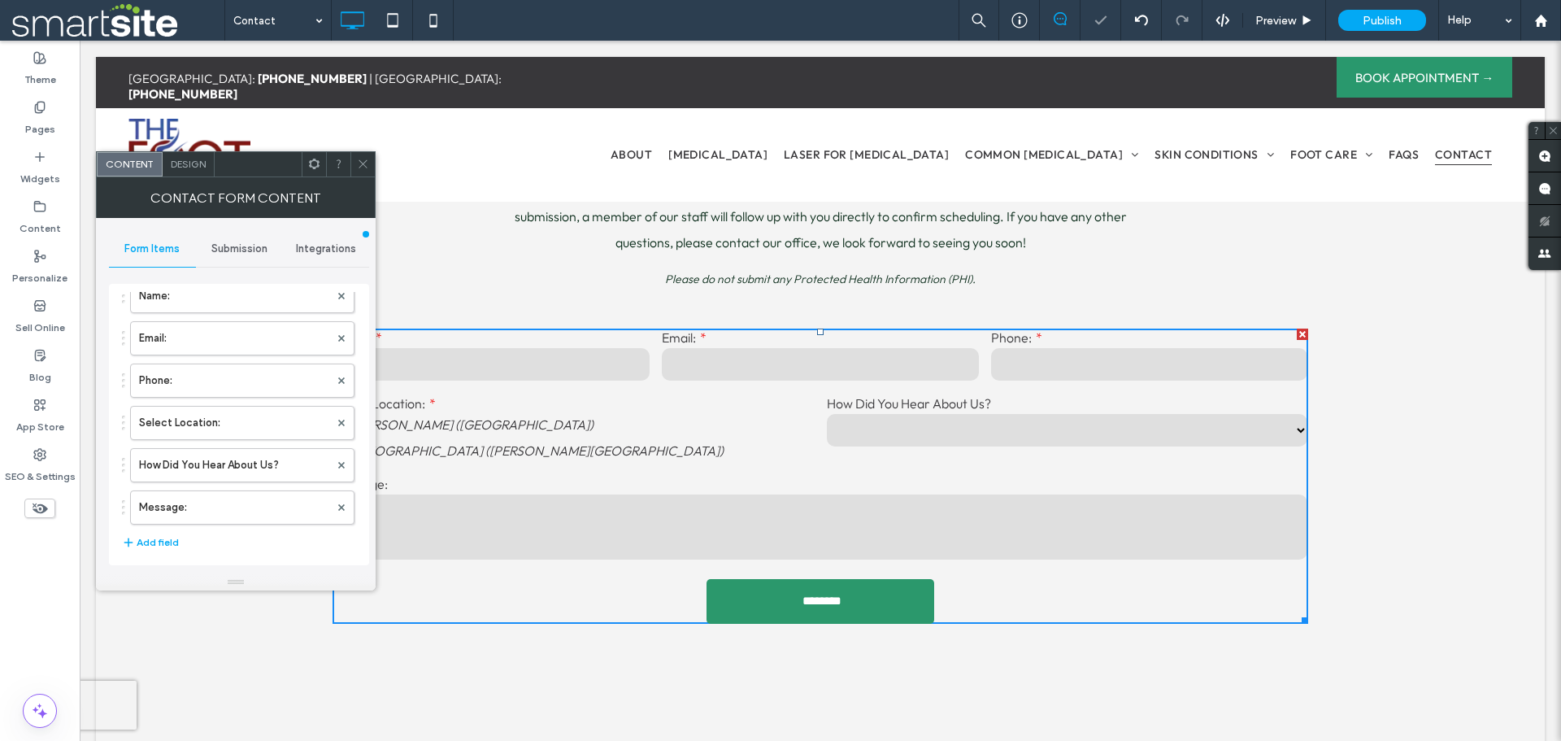
click at [364, 154] on span at bounding box center [363, 164] width 12 height 24
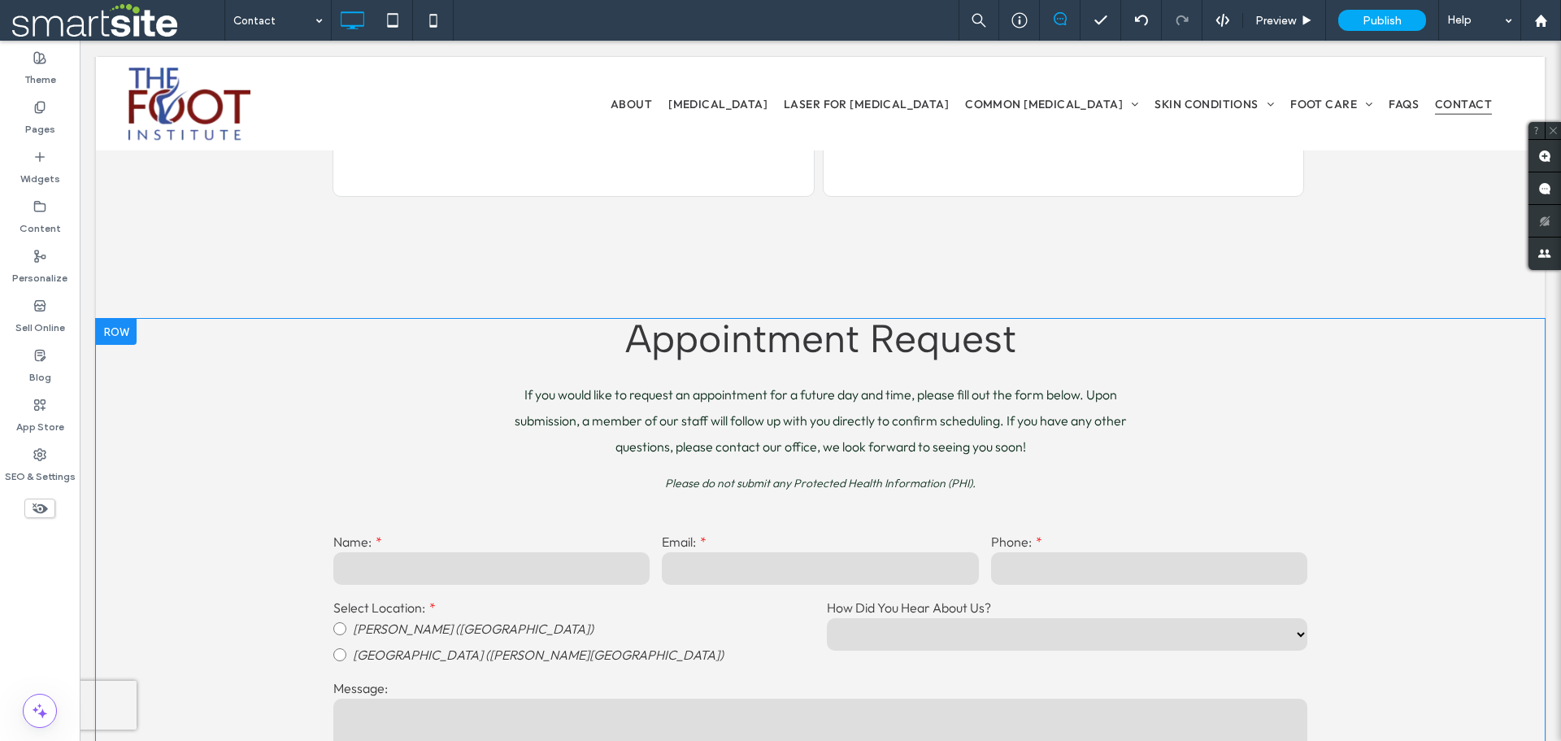
scroll to position [1545, 0]
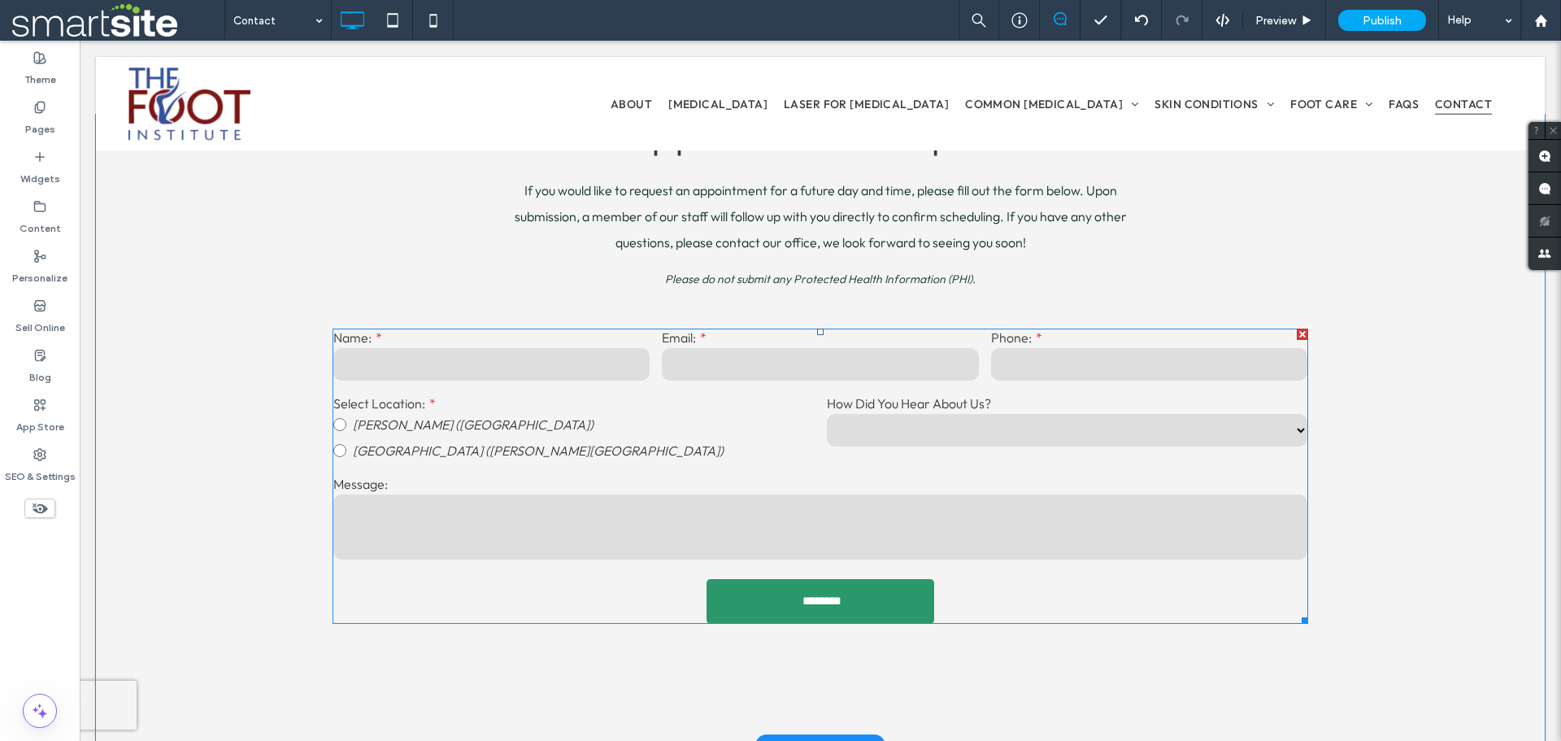
click at [828, 446] on select "**********" at bounding box center [1067, 430] width 481 height 33
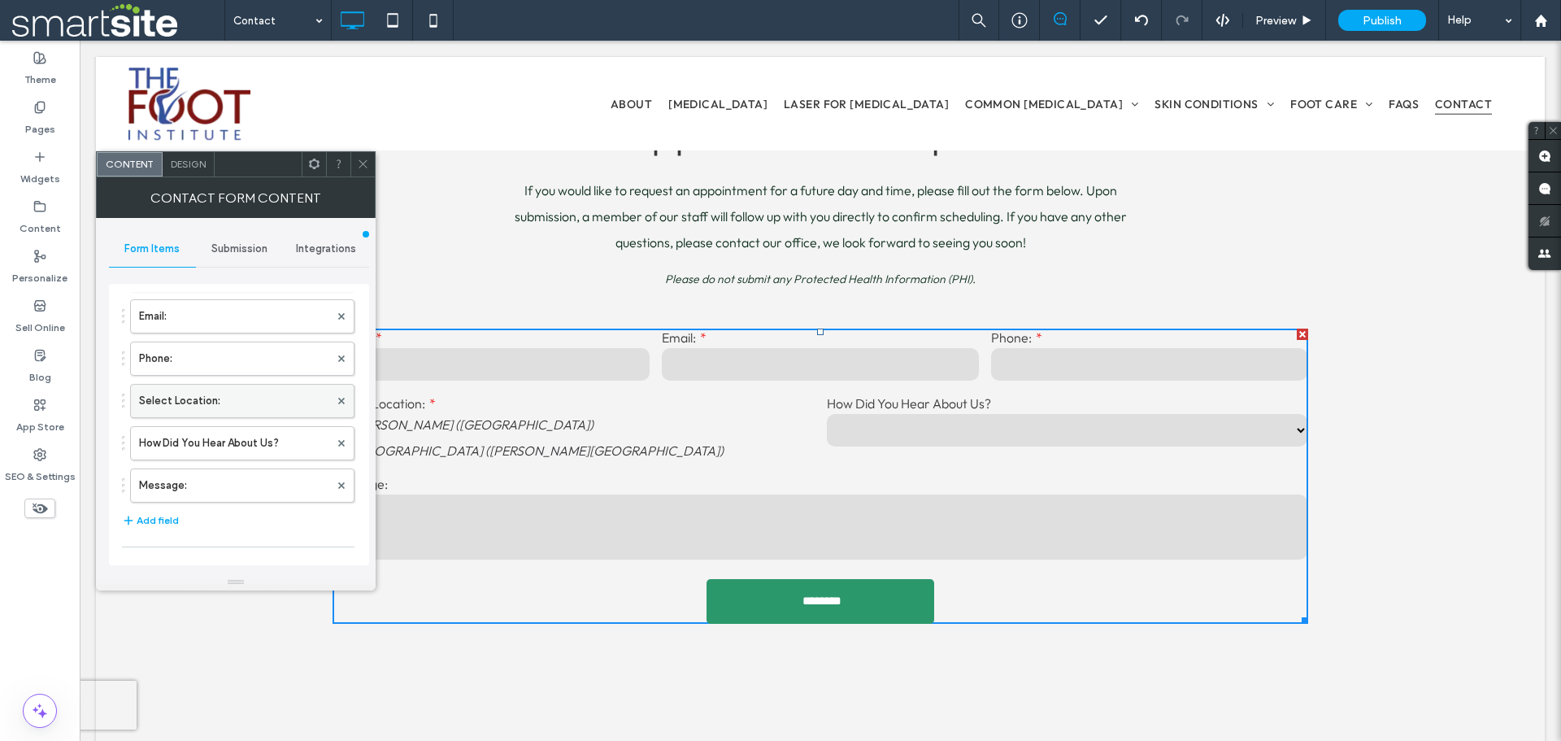
scroll to position [244, 0]
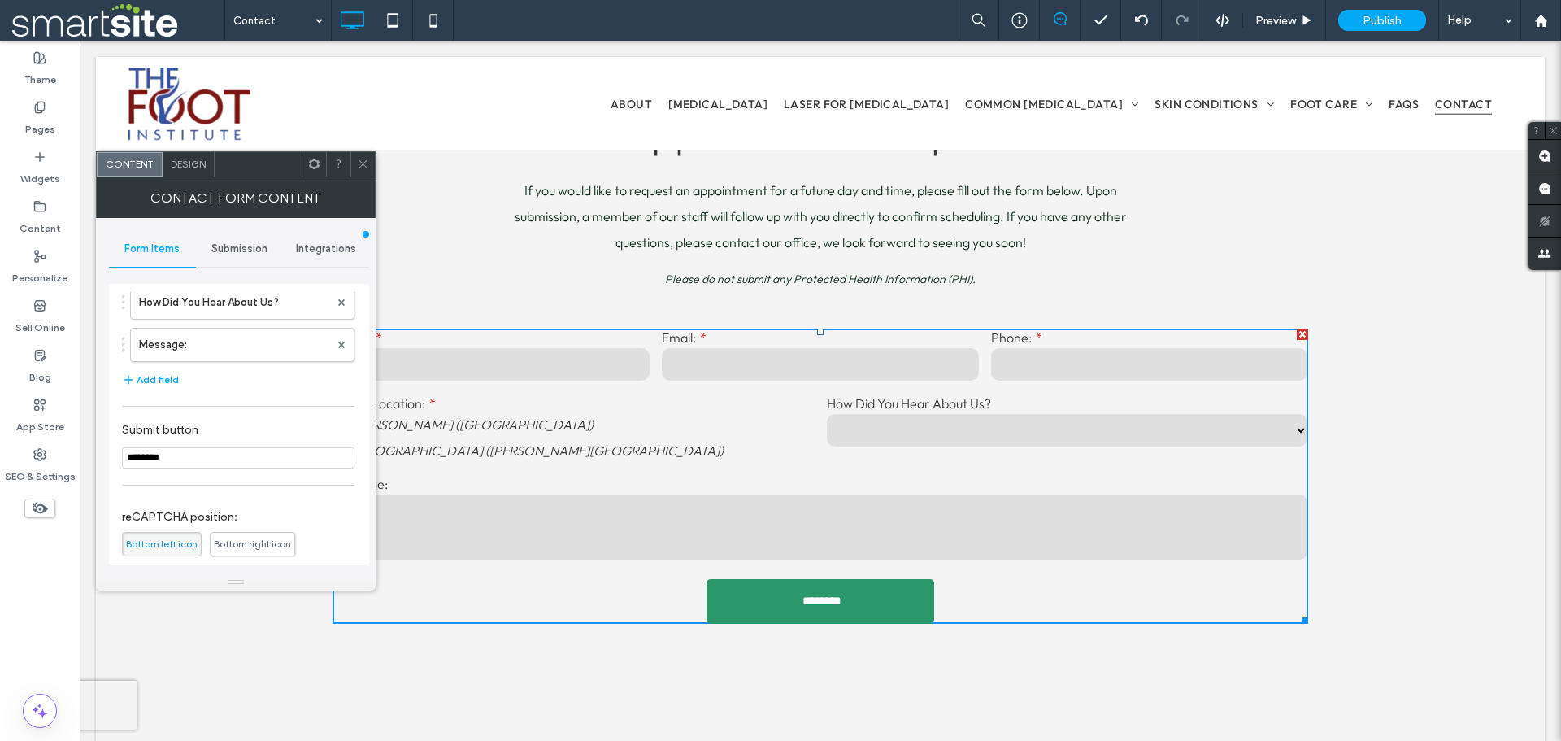
click at [246, 286] on div "**********" at bounding box center [239, 424] width 260 height 281
click at [233, 309] on label "How Did You Hear About Us?" at bounding box center [234, 302] width 190 height 33
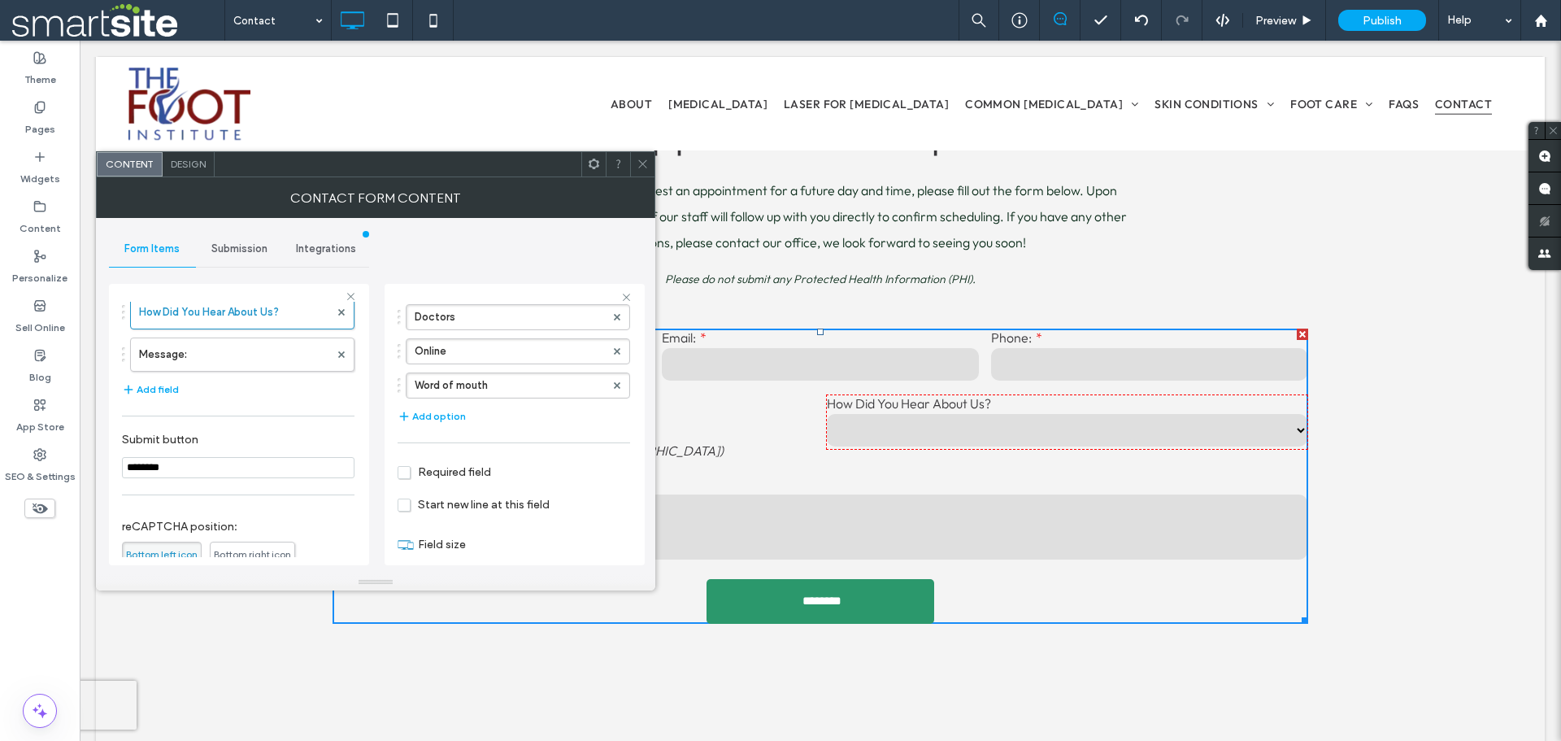
scroll to position [189, 0]
click at [406, 450] on span "Required field" at bounding box center [445, 445] width 94 height 14
click at [641, 162] on use at bounding box center [642, 164] width 8 height 8
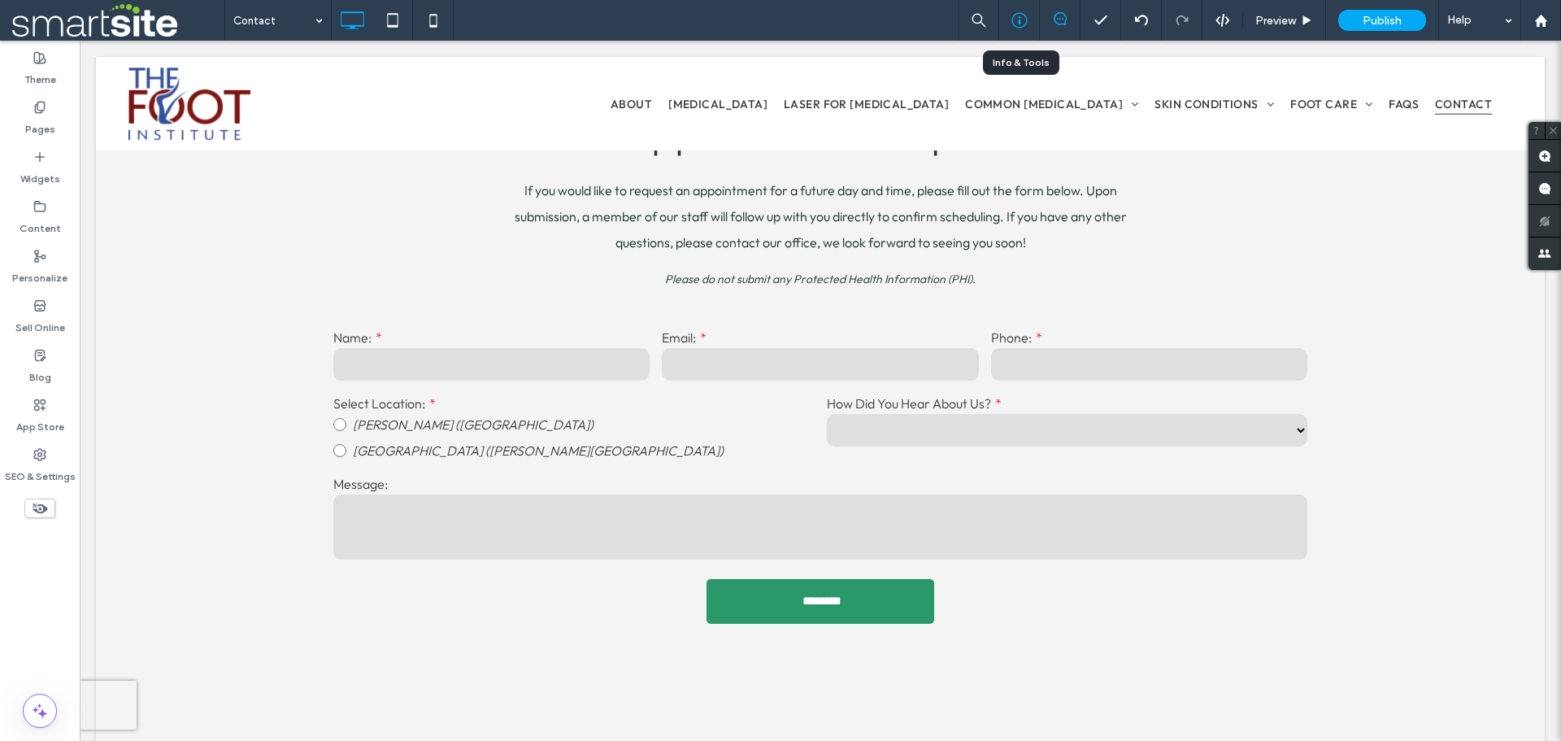
click at [1018, 8] on div at bounding box center [1019, 20] width 41 height 41
click at [1025, 20] on icon at bounding box center [1020, 20] width 16 height 16
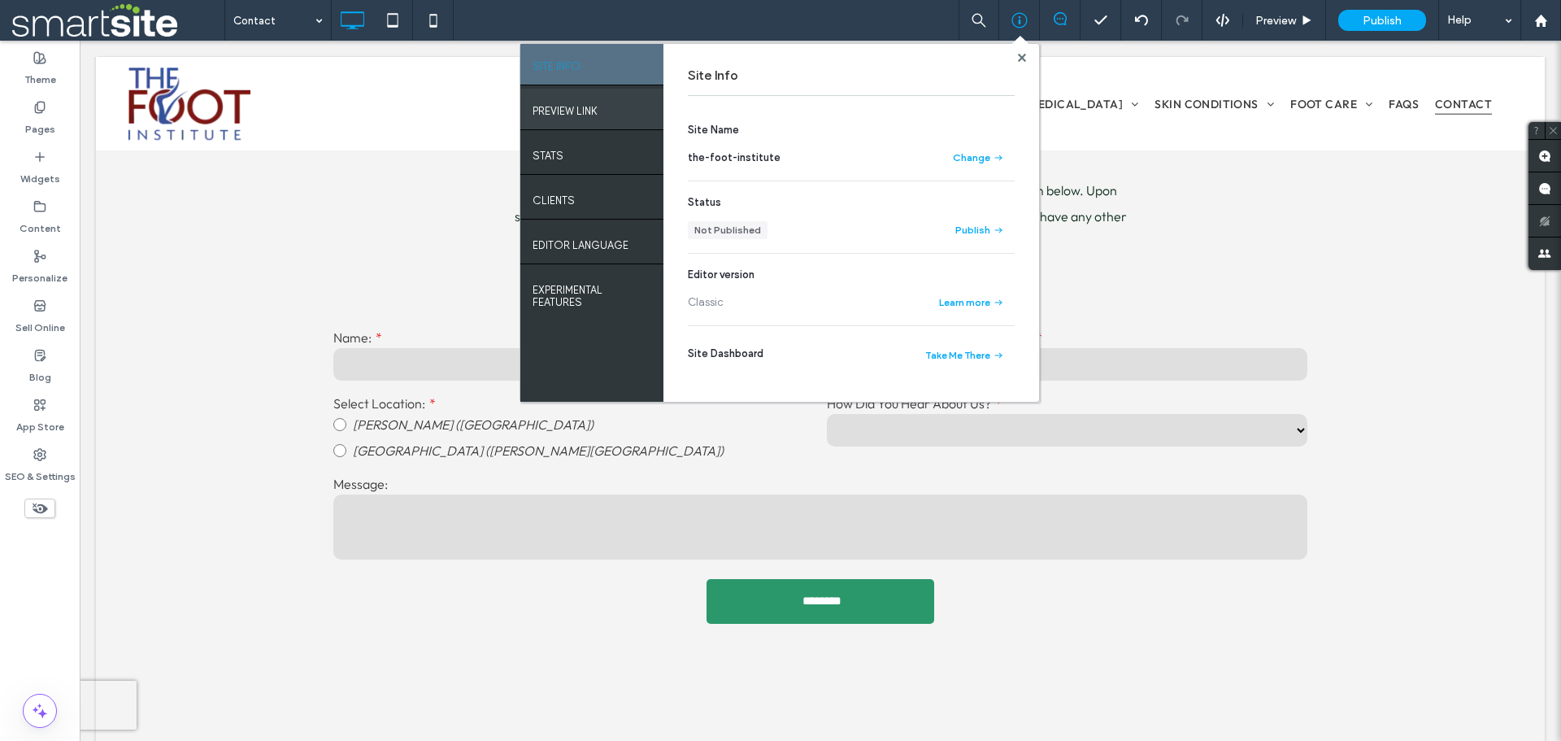
click at [586, 110] on label "PREVIEW LINK" at bounding box center [565, 107] width 65 height 20
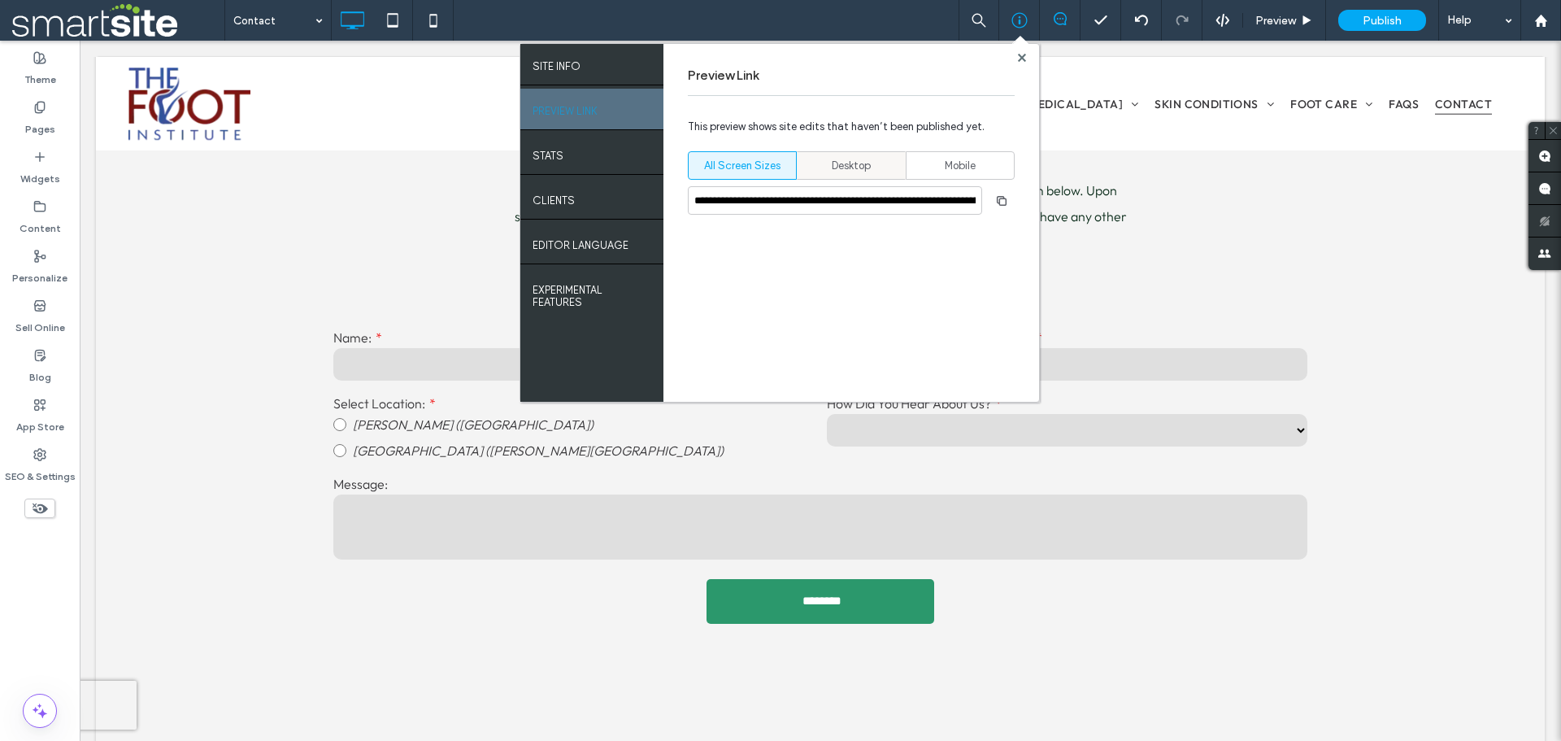
click at [842, 176] on div "Desktop" at bounding box center [851, 165] width 88 height 27
type input "**********"
click at [1004, 203] on icon "button" at bounding box center [1001, 200] width 13 height 13
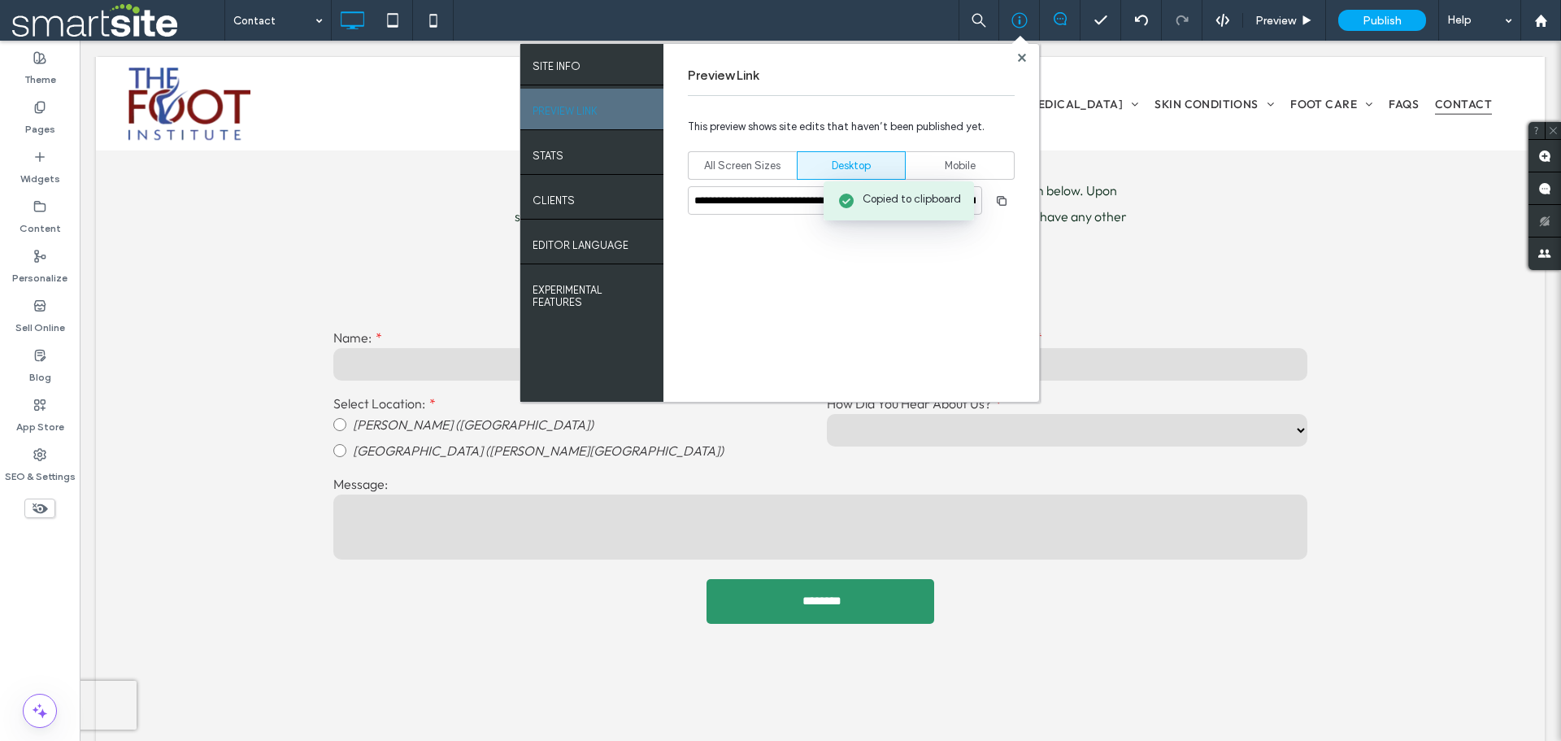
click at [1028, 58] on div at bounding box center [1022, 57] width 12 height 12
click at [1012, 60] on div "Preview Link" at bounding box center [851, 76] width 327 height 40
click at [1019, 59] on use at bounding box center [1021, 57] width 8 height 8
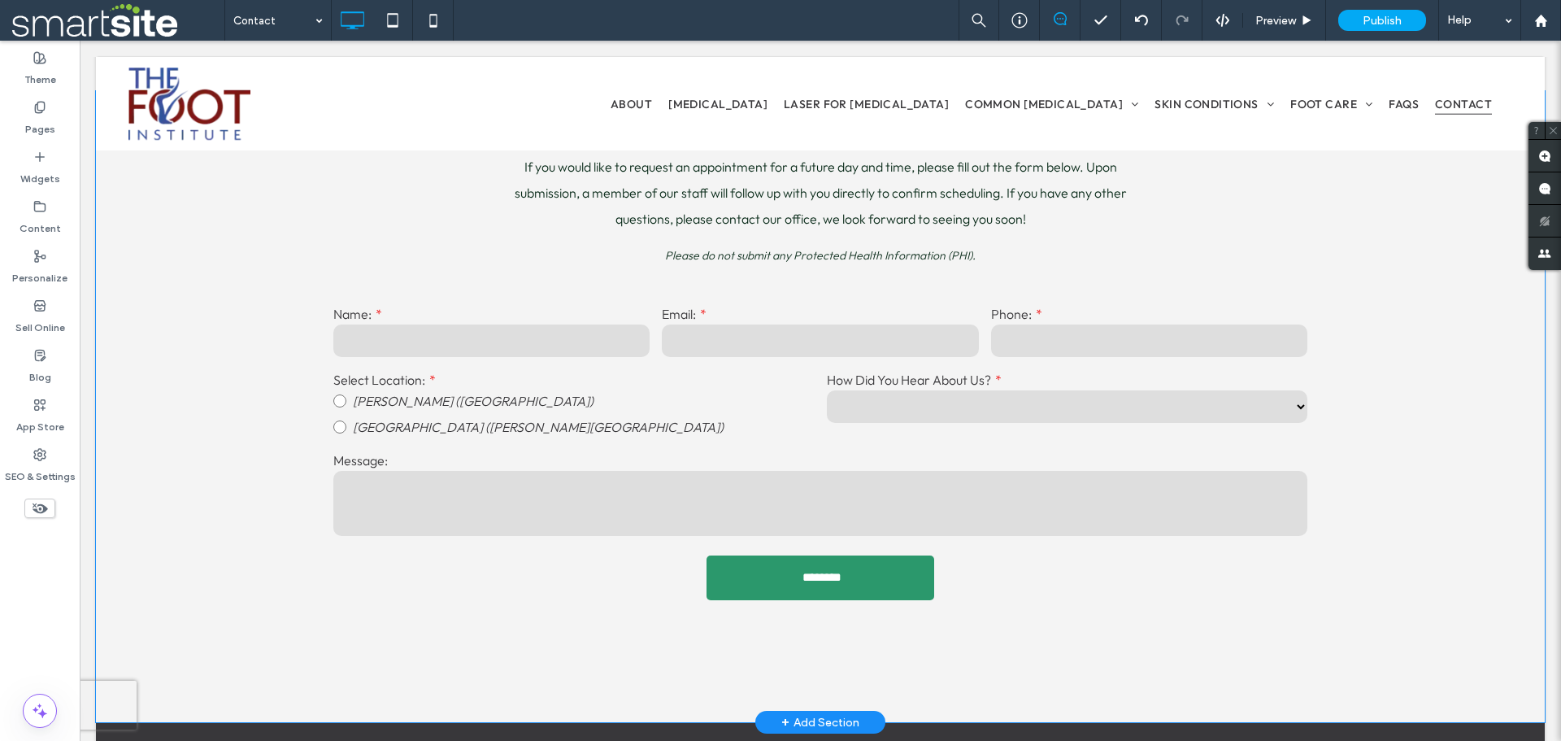
scroll to position [1508, 0]
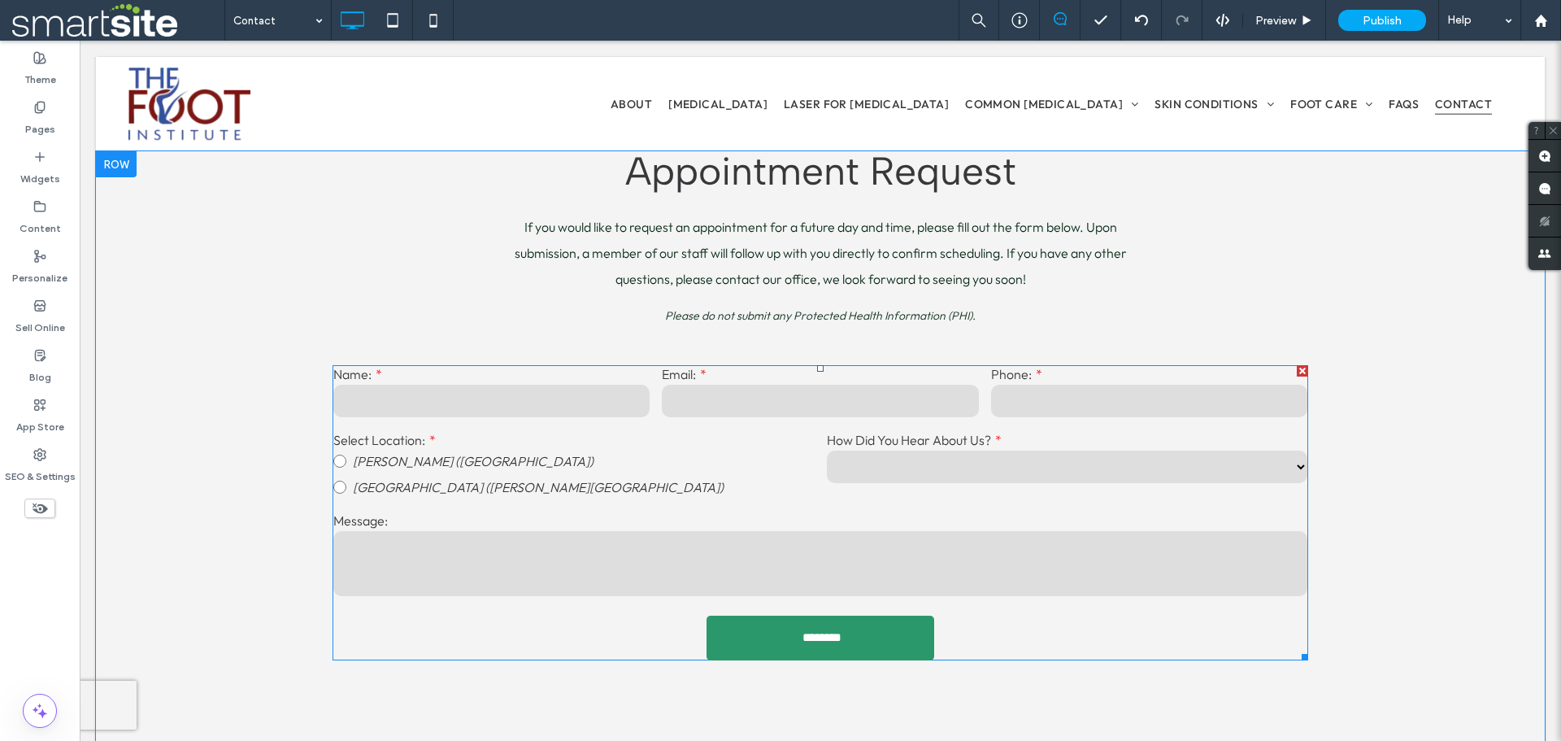
click at [554, 581] on textarea at bounding box center [820, 563] width 974 height 65
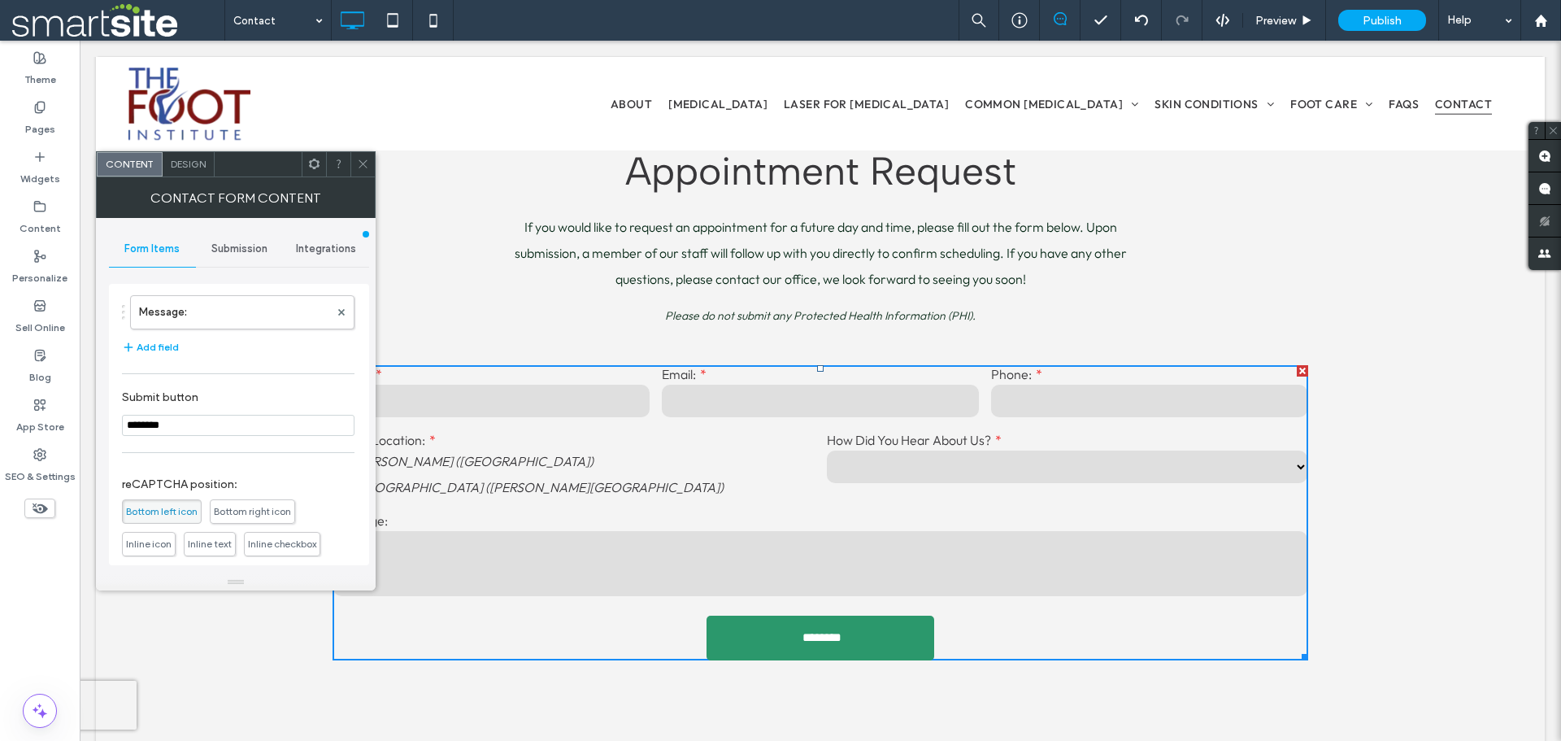
scroll to position [251, 0]
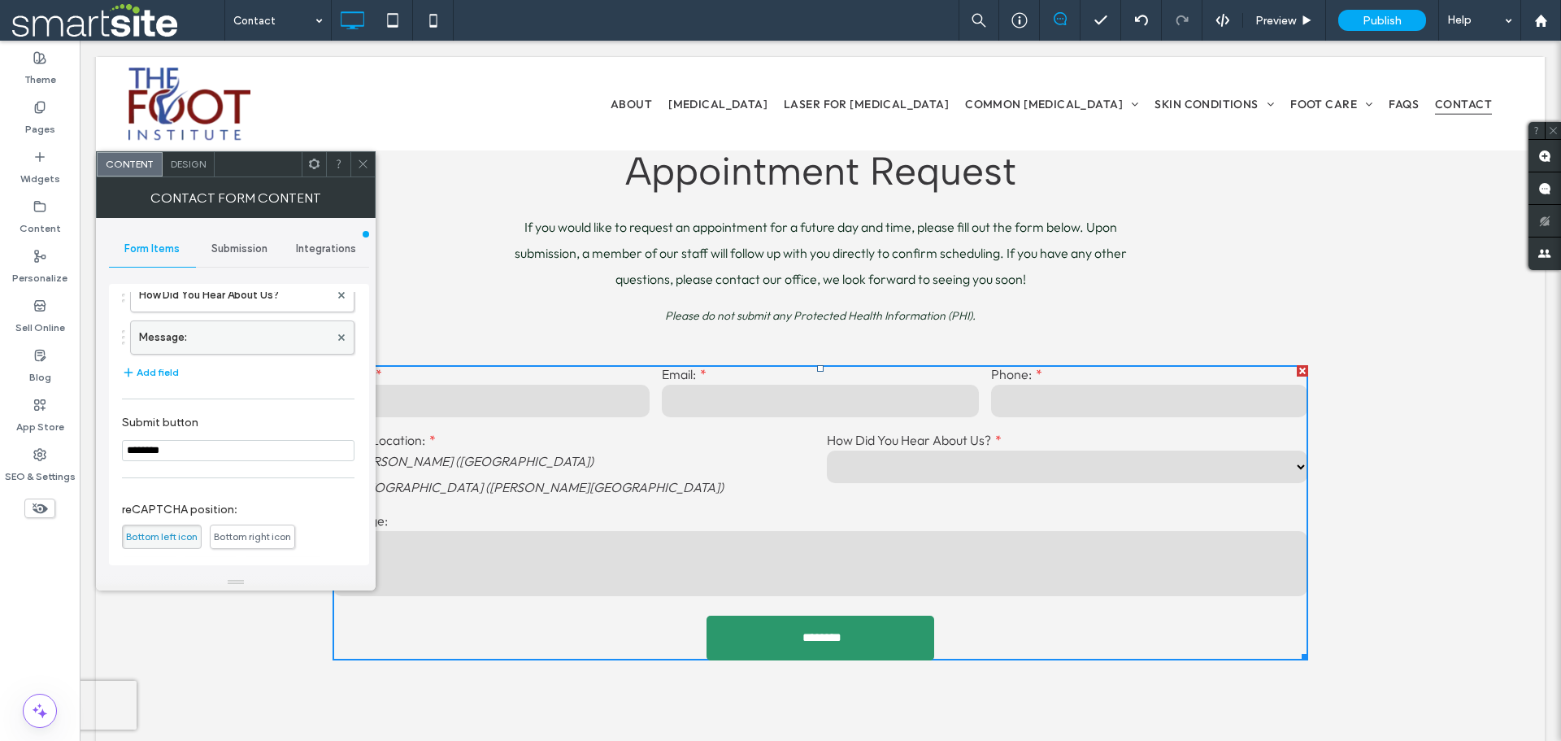
click at [227, 340] on label "Message:" at bounding box center [234, 337] width 190 height 33
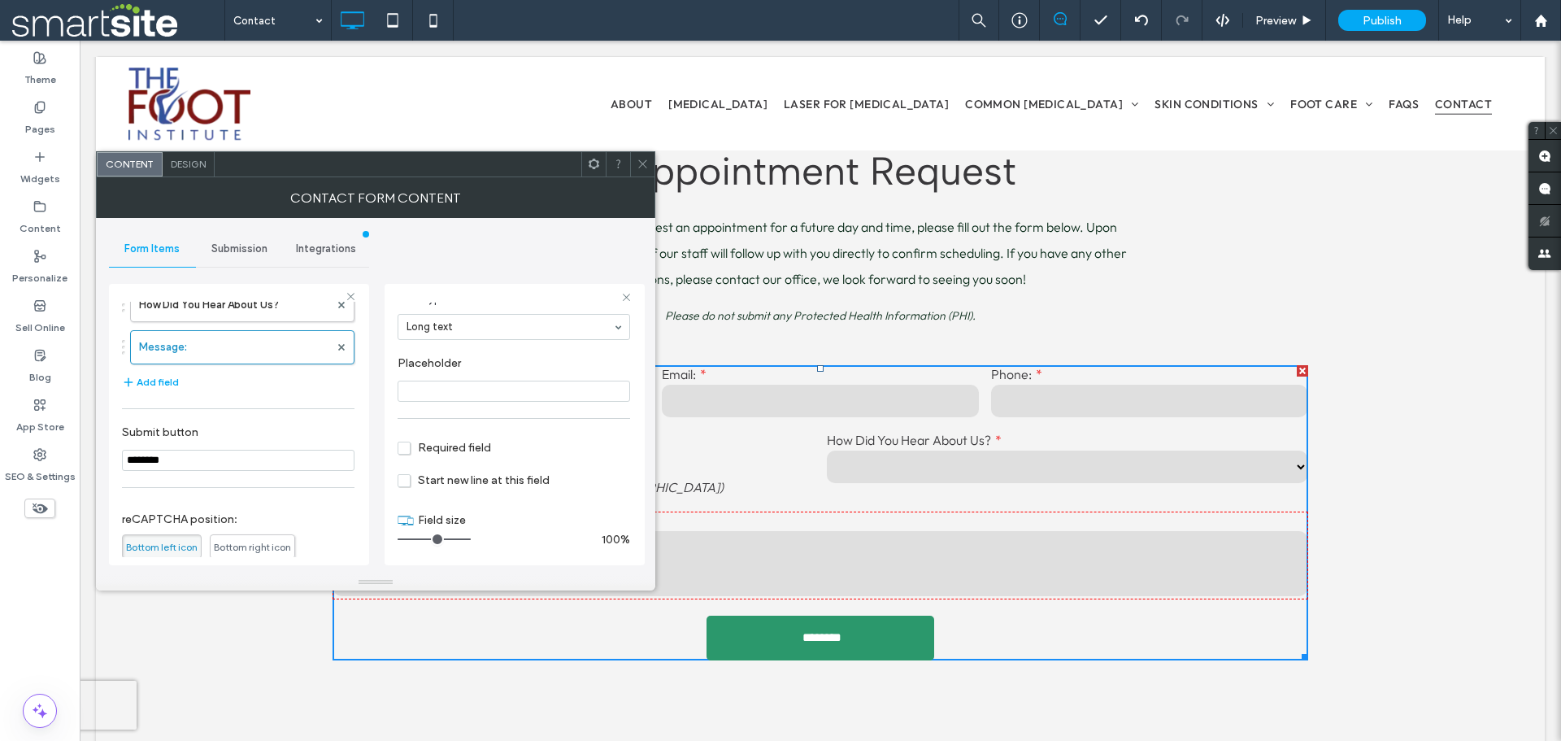
scroll to position [114, 0]
click at [638, 170] on span at bounding box center [643, 164] width 12 height 24
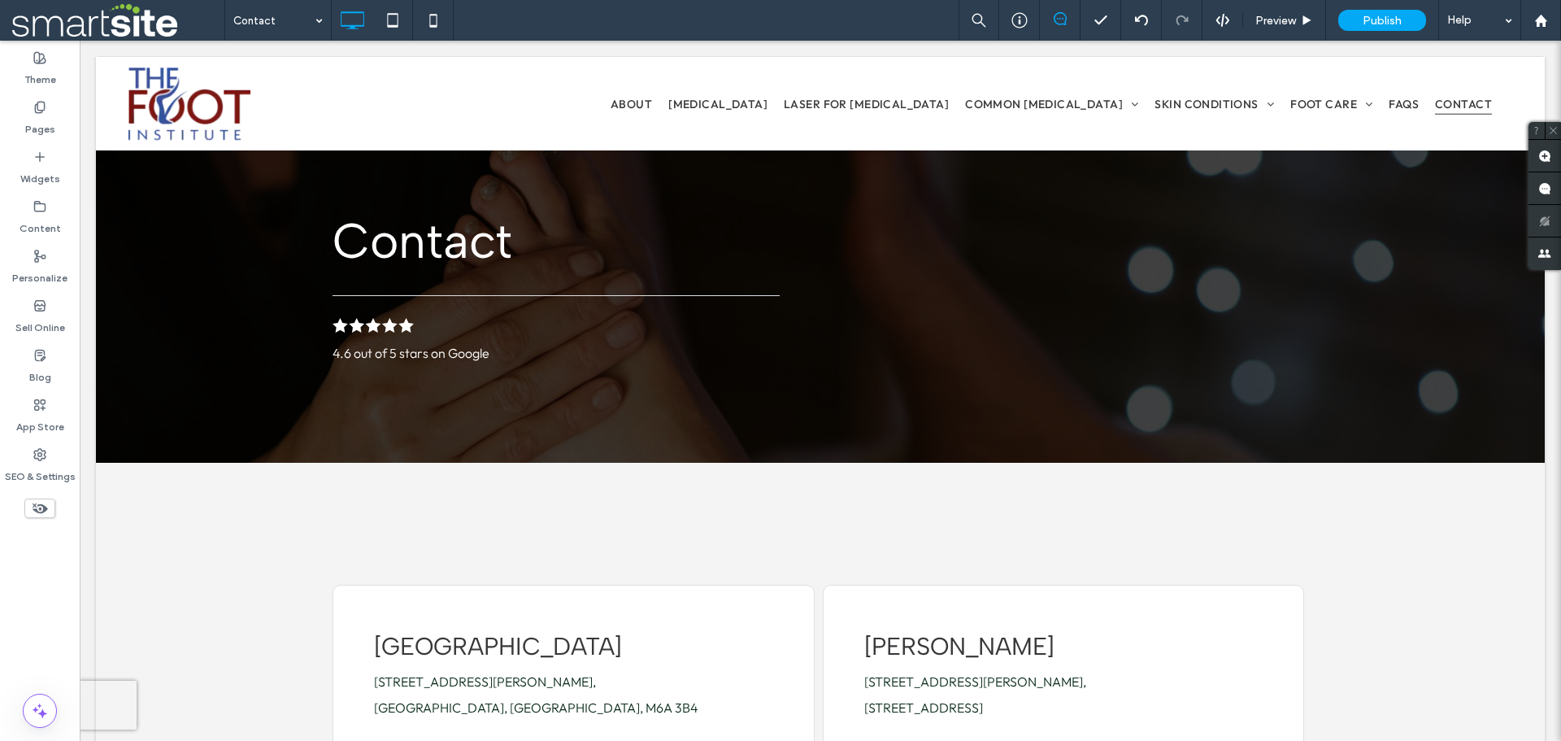
scroll to position [0, 0]
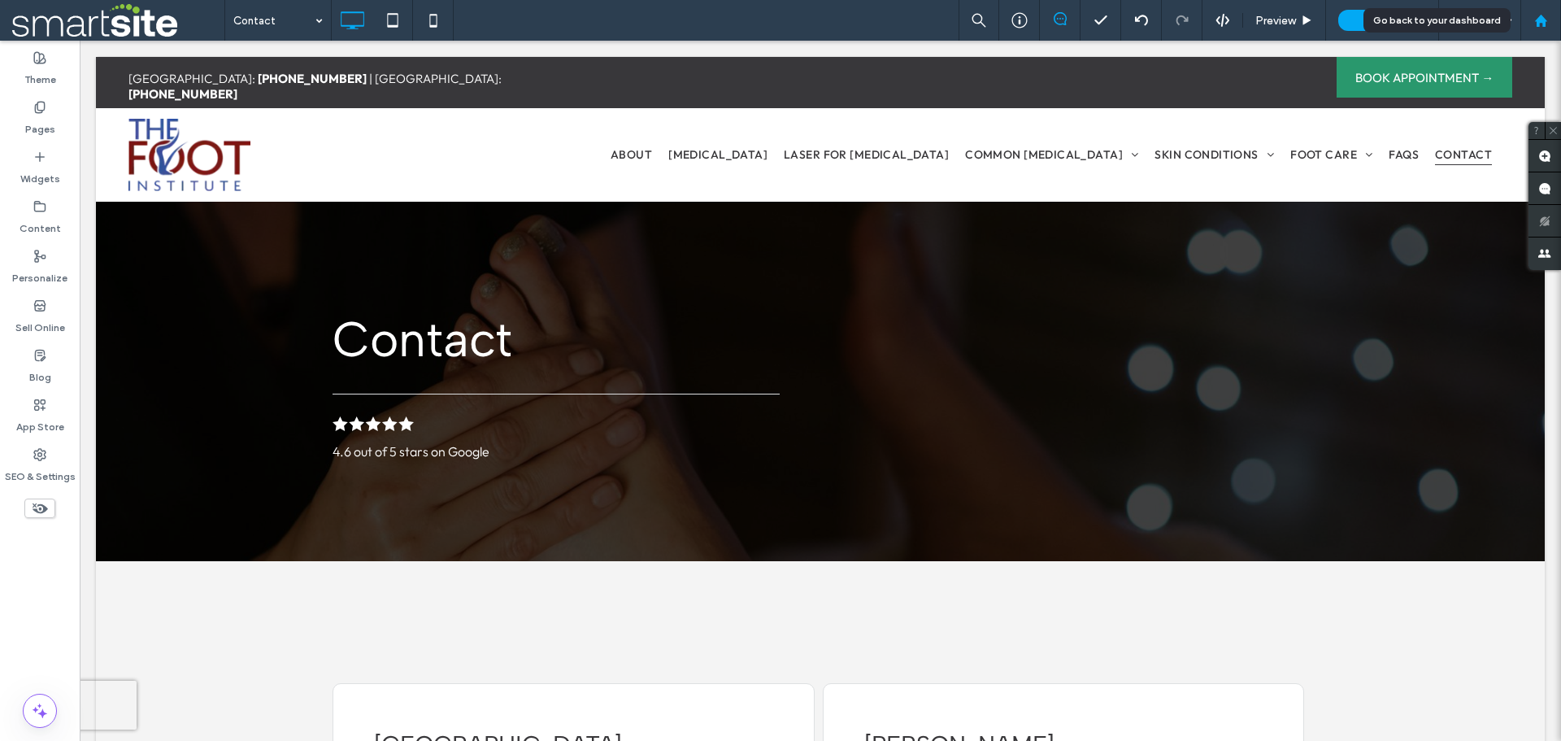
click at [1546, 22] on icon at bounding box center [1541, 21] width 14 height 14
